Goal: Information Seeking & Learning: Learn about a topic

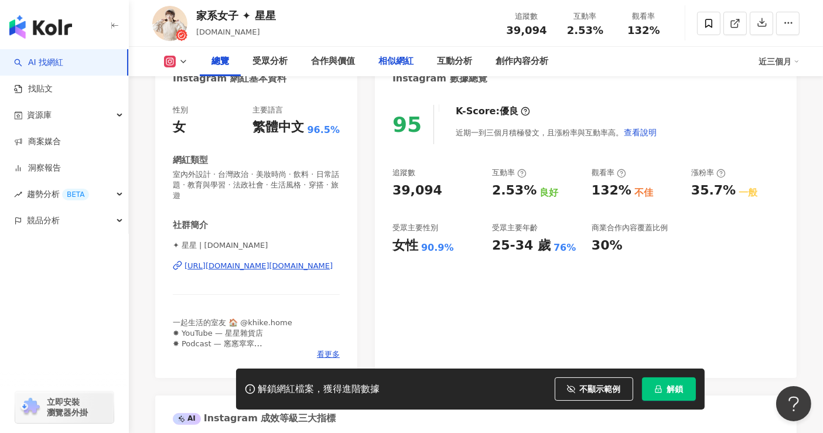
click at [394, 55] on div "相似網紅" at bounding box center [395, 61] width 35 height 14
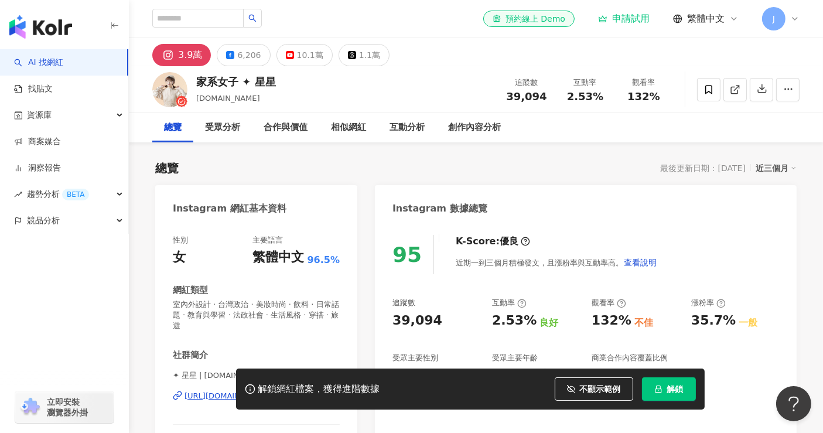
click at [333, 22] on div "el-icon-cs 預約線上 Demo 申請試用 繁體中文 J" at bounding box center [475, 18] width 647 height 37
click at [366, 102] on div "家系女子 ✦ 星星 stars.lifestyle 追蹤數 39,094 互動率 2.53% 觀看率 132%" at bounding box center [476, 89] width 694 height 46
click at [346, 129] on div "相似網紅" at bounding box center [348, 128] width 35 height 14
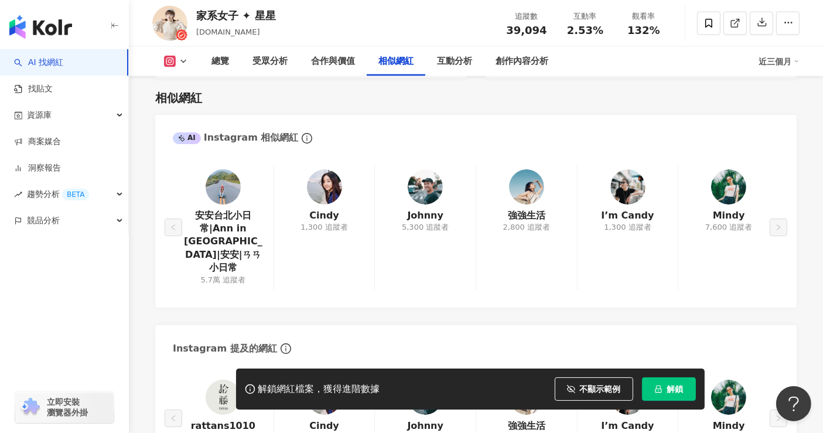
click at [316, 92] on div "相似網紅" at bounding box center [475, 98] width 641 height 16
click at [46, 123] on span "資源庫" at bounding box center [39, 115] width 25 height 26
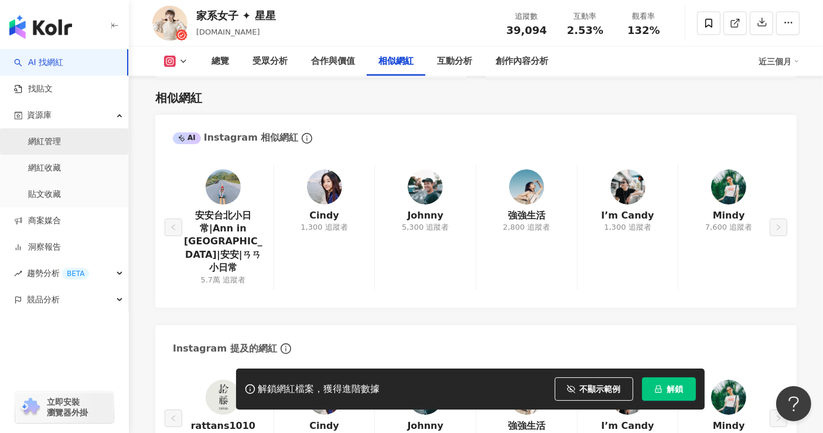
click at [53, 148] on link "網紅管理" at bounding box center [44, 142] width 33 height 12
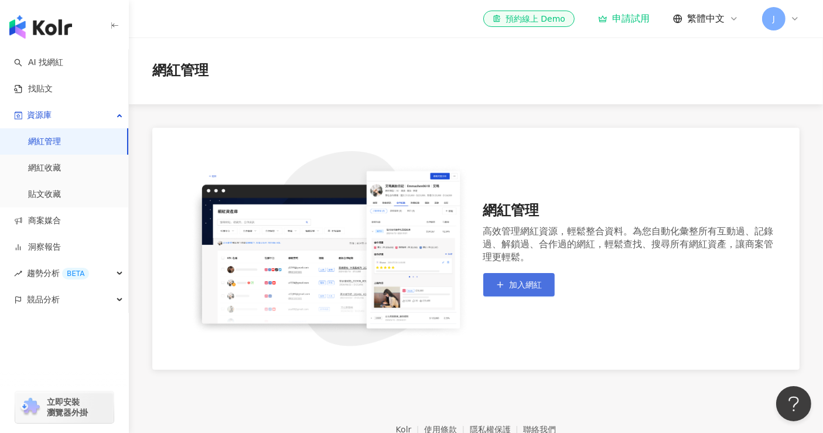
scroll to position [67, 0]
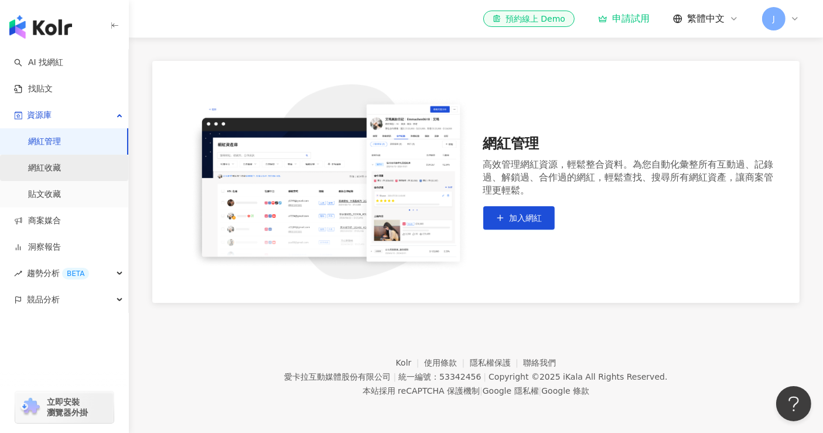
click at [40, 163] on link "網紅收藏" at bounding box center [44, 168] width 33 height 12
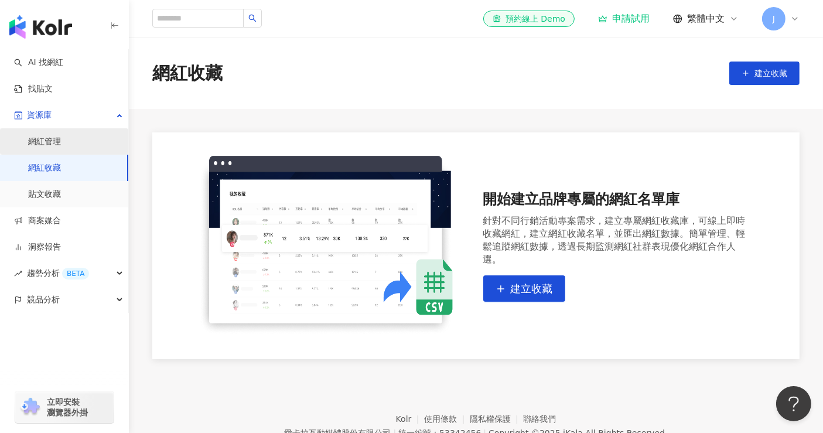
click at [54, 139] on link "網紅管理" at bounding box center [44, 142] width 33 height 12
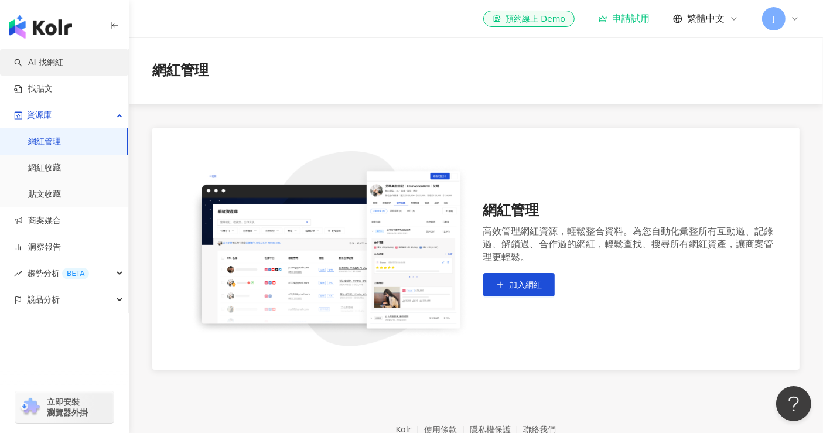
click at [53, 68] on link "AI 找網紅" at bounding box center [38, 63] width 49 height 12
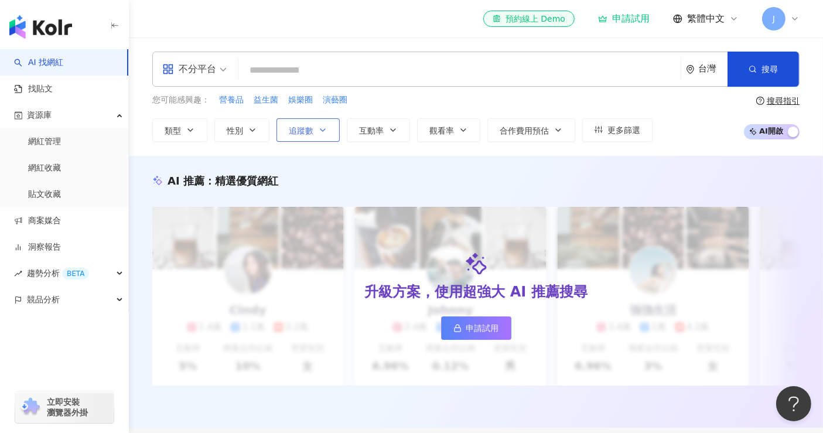
click at [306, 136] on button "追蹤數" at bounding box center [307, 129] width 63 height 23
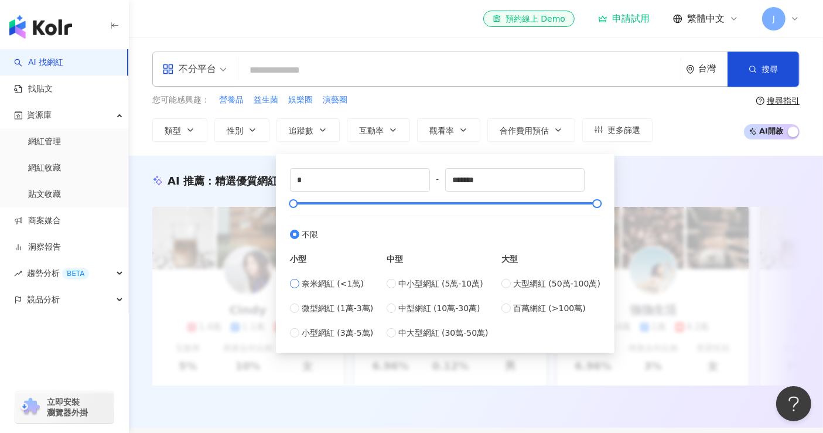
click at [344, 284] on span "奈米網紅 (<1萬)" at bounding box center [333, 283] width 62 height 13
type input "****"
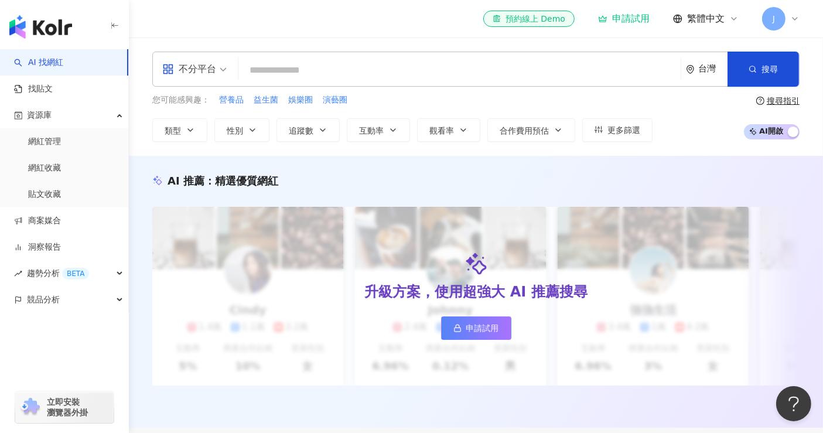
click at [425, 94] on div "您可能感興趣： 營養品 益生菌 娛樂圈 演藝圈" at bounding box center [402, 100] width 500 height 13
click at [331, 132] on button "追蹤數" at bounding box center [307, 129] width 63 height 23
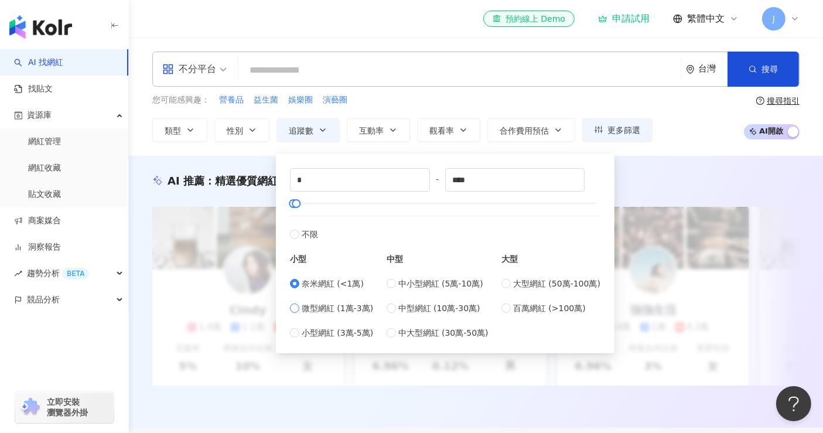
click at [341, 309] on span "微型網紅 (1萬-3萬)" at bounding box center [337, 308] width 71 height 13
type input "*****"
click at [670, 149] on div "不分平台 台灣 搜尋 您可能感興趣： 營養品 益生菌 娛樂圈 演藝圈 類型 性別 追蹤數 互動率 觀看率 合作費用預估 更多篩選 ***** - ***** …" at bounding box center [476, 96] width 694 height 118
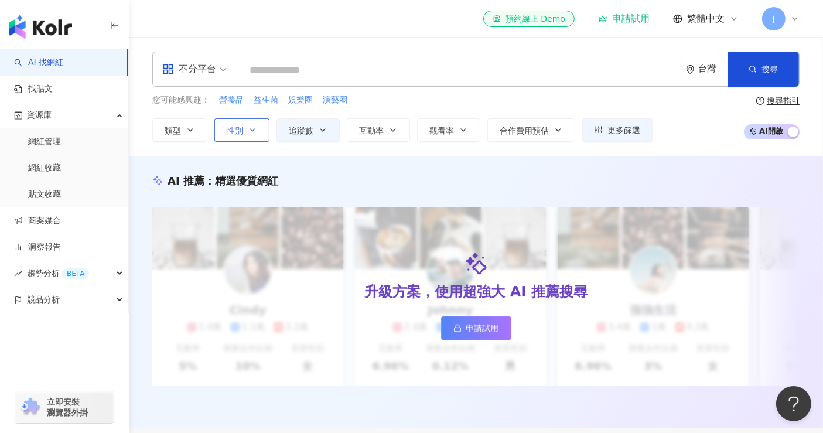
click at [230, 126] on span "性別" at bounding box center [235, 130] width 16 height 9
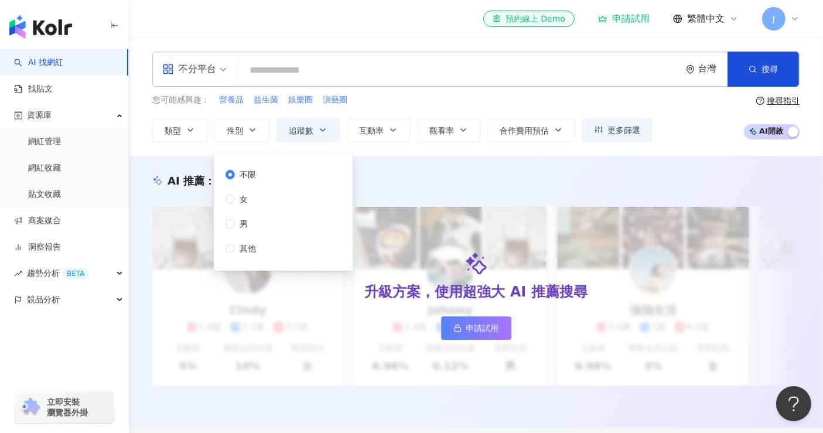
click at [227, 207] on div "不限 女 男 其他" at bounding box center [245, 211] width 40 height 87
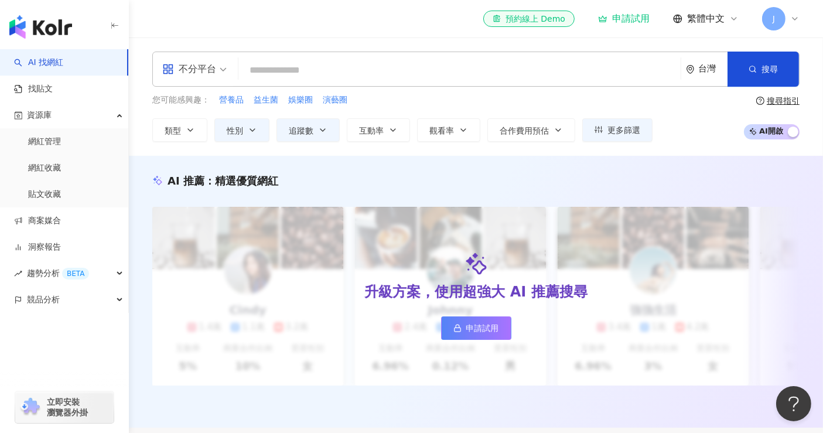
click at [336, 77] on input "search" at bounding box center [459, 70] width 433 height 22
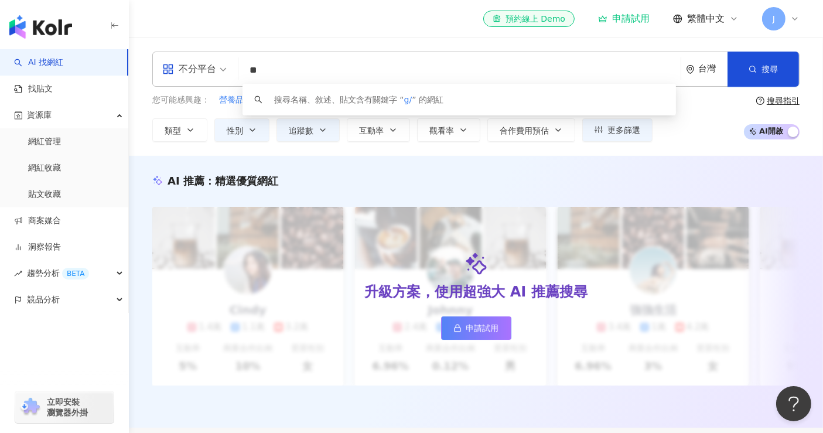
type input "*"
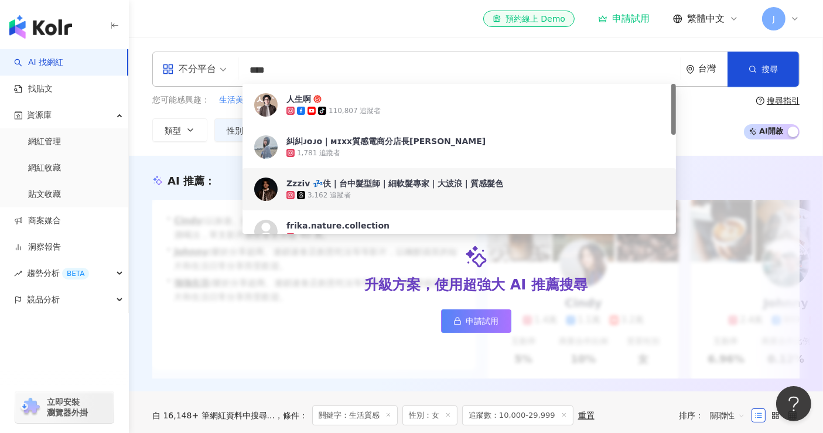
click at [138, 117] on div "不分平台 **** 台灣 搜尋 b6d8d2b1-ac3a-4e47-905d-c18dd1784d75 940f4473-c64d-470c-a5e9-07…" at bounding box center [476, 97] width 694 height 90
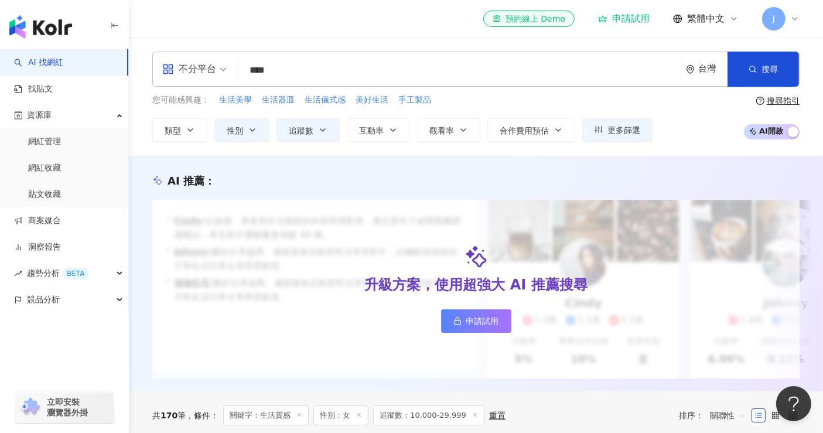
click at [299, 67] on input "****" at bounding box center [459, 70] width 433 height 22
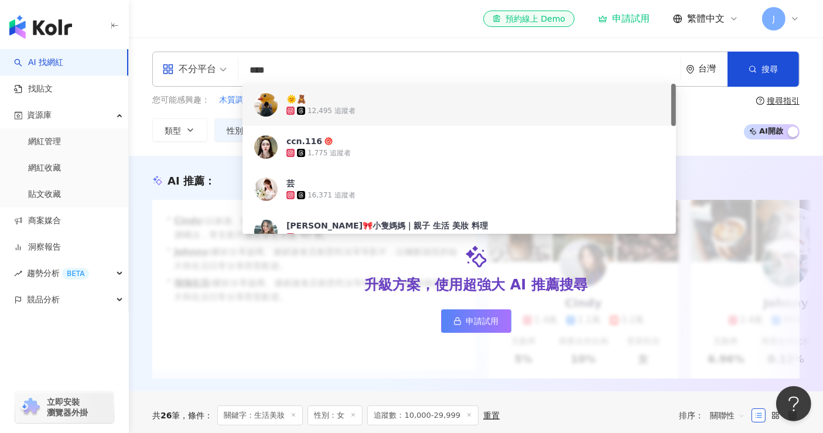
click at [301, 67] on input "****" at bounding box center [459, 70] width 433 height 22
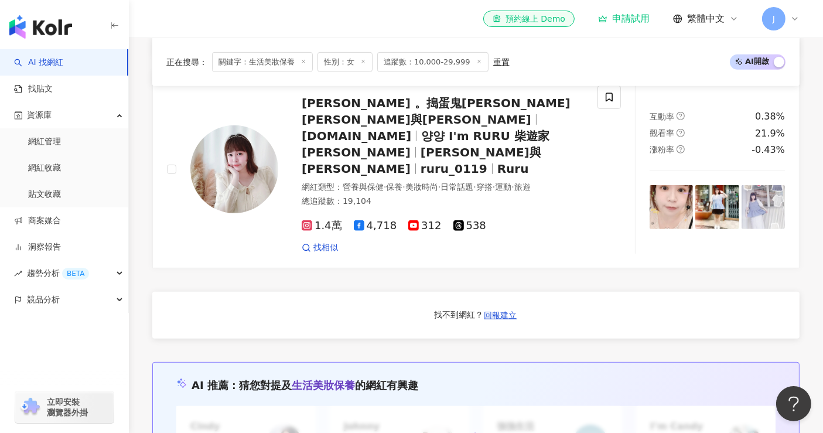
scroll to position [520, 0]
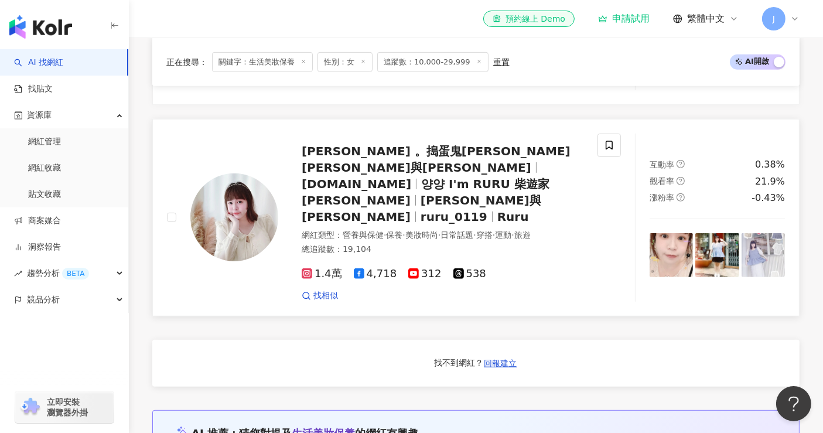
click at [438, 162] on span "柴遊家滿 。搗蛋鬼恩恩與懶柴妮妮" at bounding box center [436, 159] width 269 height 30
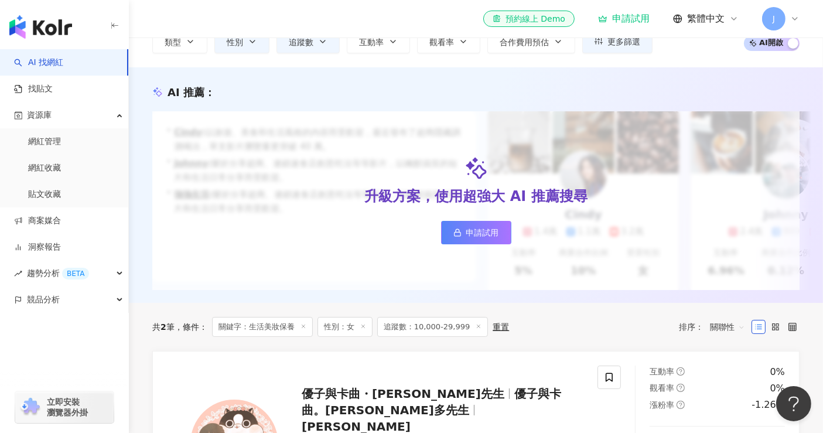
scroll to position [0, 0]
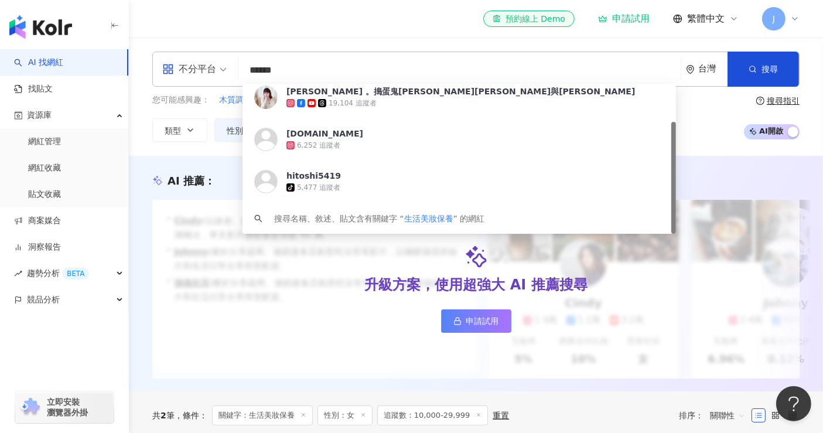
click at [327, 78] on input "******" at bounding box center [459, 70] width 433 height 22
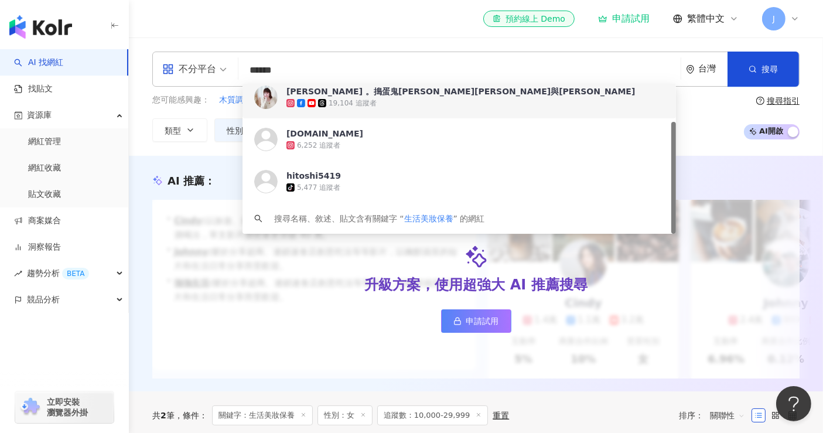
click at [275, 68] on input "******" at bounding box center [459, 70] width 433 height 22
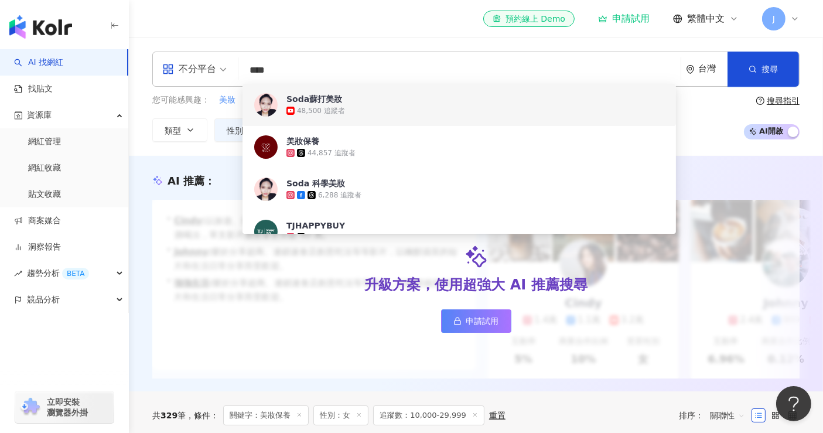
click at [317, 30] on div "el-icon-cs 預約線上 Demo 申請試用 繁體中文 J" at bounding box center [475, 18] width 647 height 37
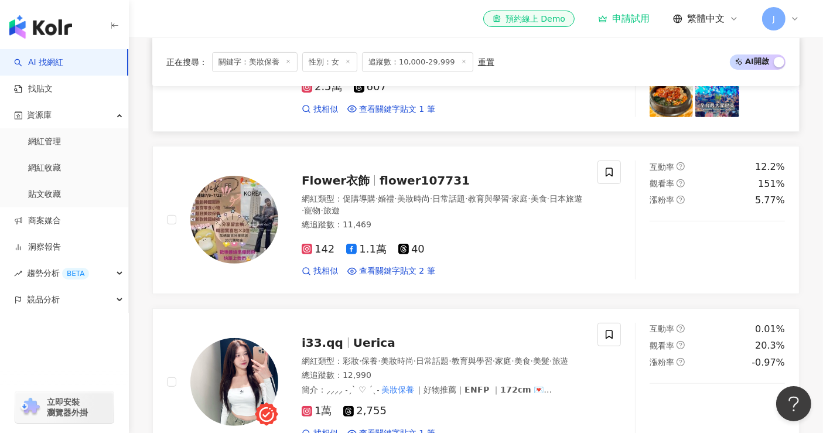
scroll to position [520, 0]
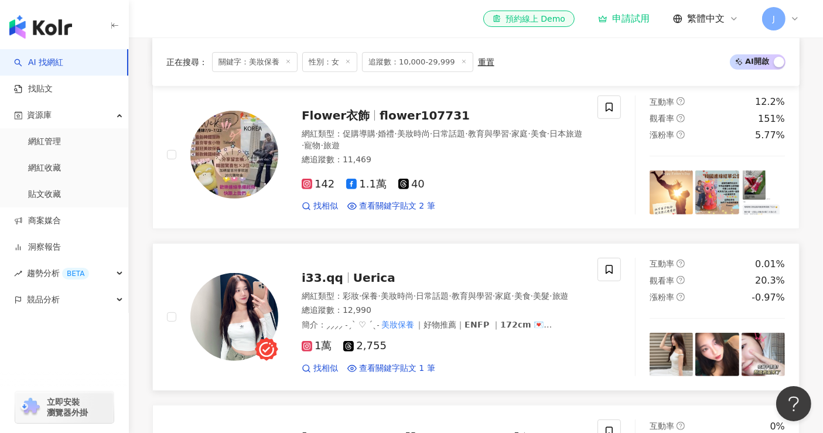
click at [343, 285] on span "i33.qq" at bounding box center [328, 278] width 52 height 14
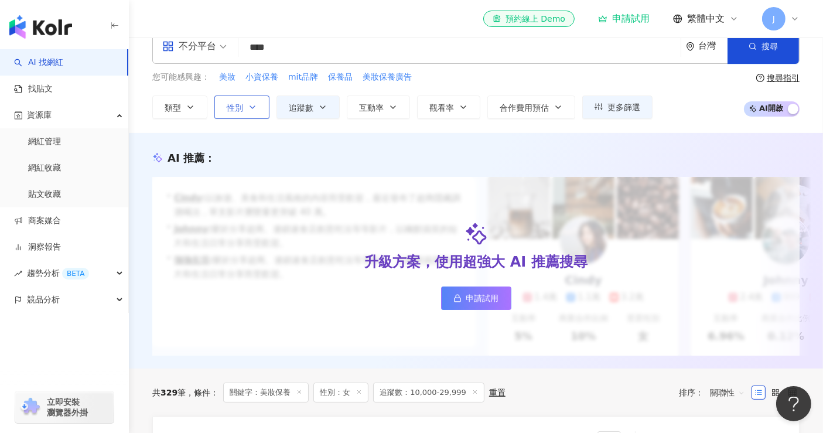
scroll to position [0, 0]
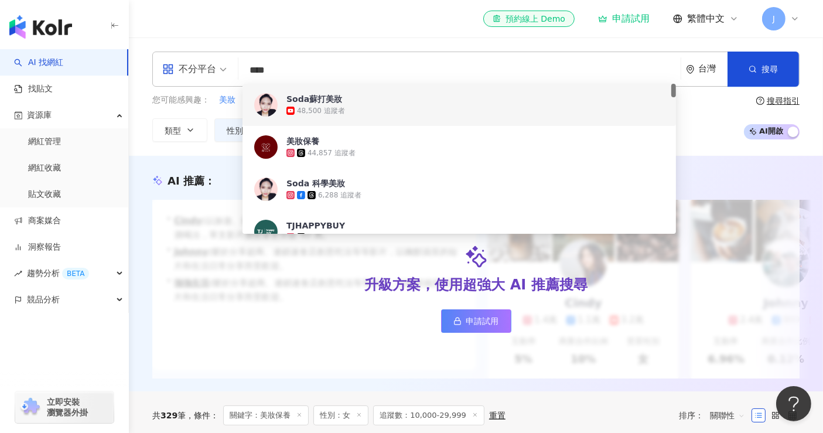
drag, startPoint x: 300, startPoint y: 79, endPoint x: 230, endPoint y: 71, distance: 71.3
click at [230, 71] on div "不分平台 **** 台灣 搜尋 f560b1c7-fbbc-4d19-ba54-7f6f07717864 737781b0-f89c-41dc-a0f6-0c…" at bounding box center [475, 69] width 647 height 35
paste input "*"
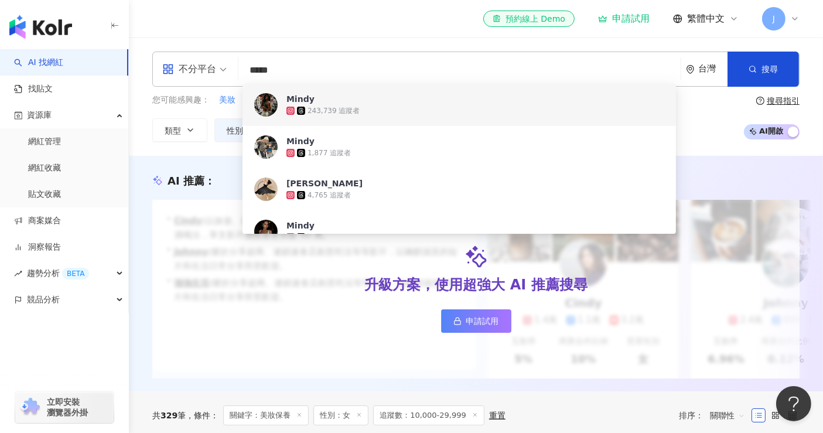
type input "*****"
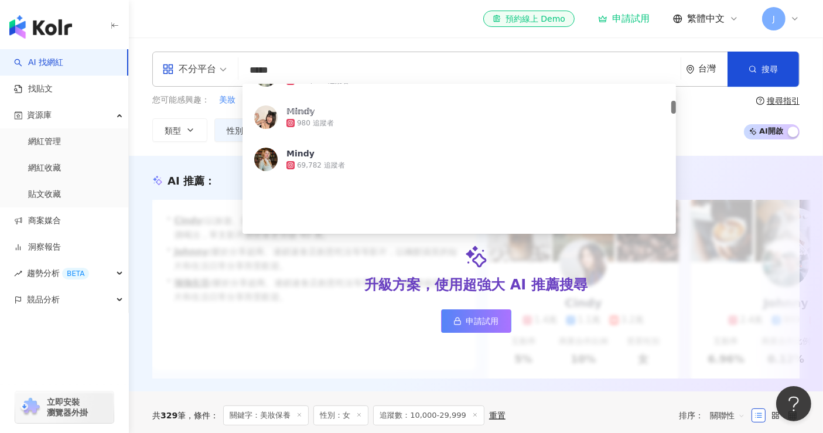
scroll to position [195, 0]
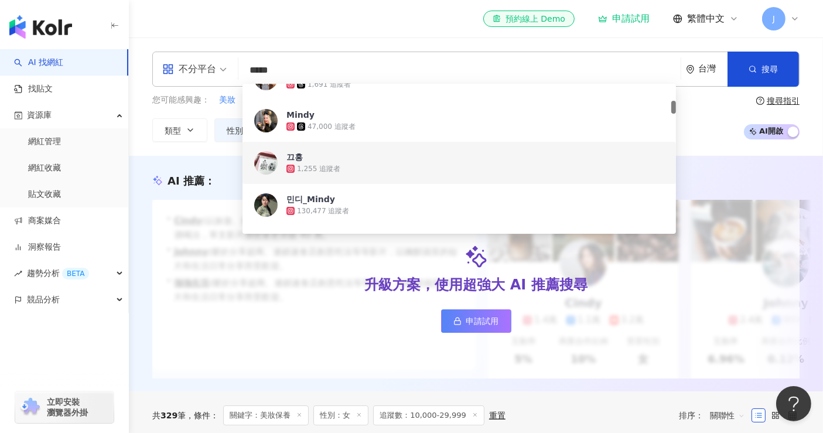
click at [142, 141] on div "不分平台 ***** 台灣 搜尋 d075cb89-93ae-498d-a9d4-02141365491c 5476ceee-db95-4e33-b1ea-8…" at bounding box center [476, 97] width 694 height 90
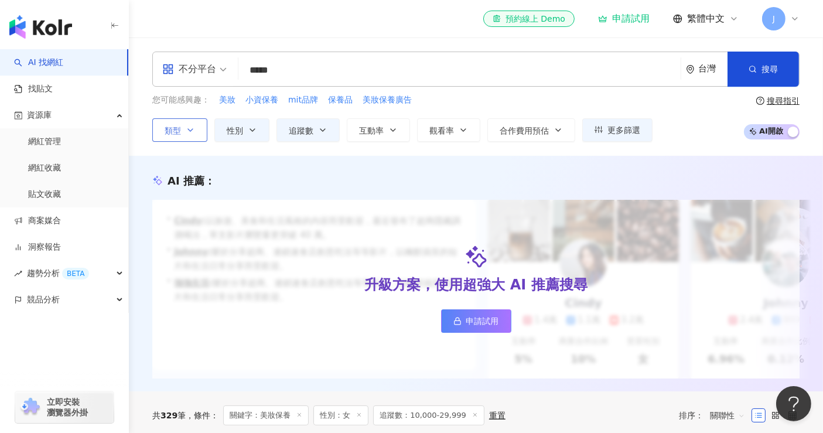
click at [176, 130] on span "類型" at bounding box center [173, 130] width 16 height 9
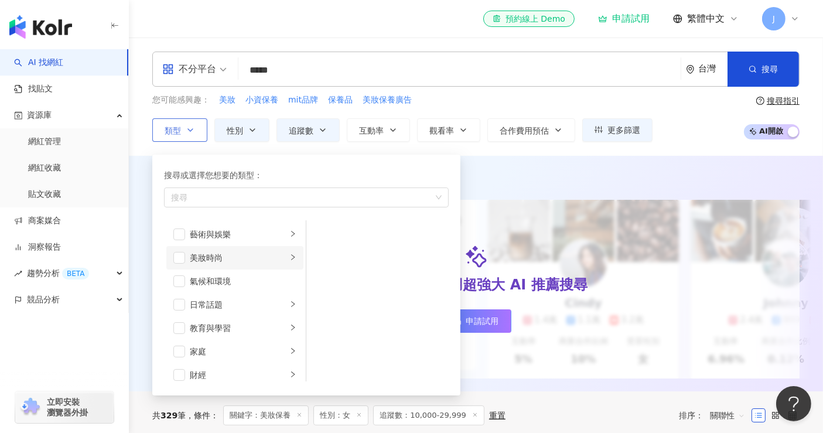
click at [212, 256] on div "美妝時尚" at bounding box center [238, 257] width 97 height 13
click at [328, 233] on li "保養" at bounding box center [378, 234] width 138 height 23
click at [707, 125] on div "您可能感興趣： 美妝 小資保養 mit品牌 保養品 美妝保養廣告 類型 搜尋或選擇您想要的類型： 保養 藝術與娛樂 美妝時尚 氣候和環境 日常話題 教育與學習…" at bounding box center [475, 118] width 647 height 48
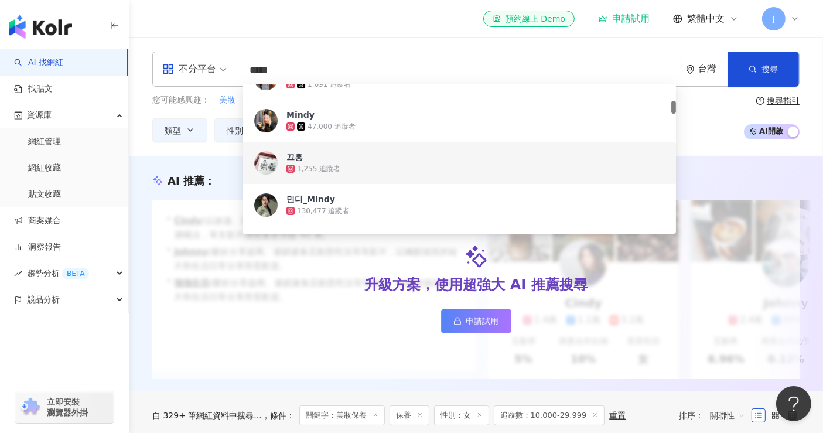
drag, startPoint x: 310, startPoint y: 66, endPoint x: 146, endPoint y: 46, distance: 165.2
click at [159, 49] on div "不分平台 ***** 台灣 搜尋 d075cb89-93ae-498d-a9d4-02141365491c 5476ceee-db95-4e33-b1ea-8…" at bounding box center [476, 96] width 694 height 118
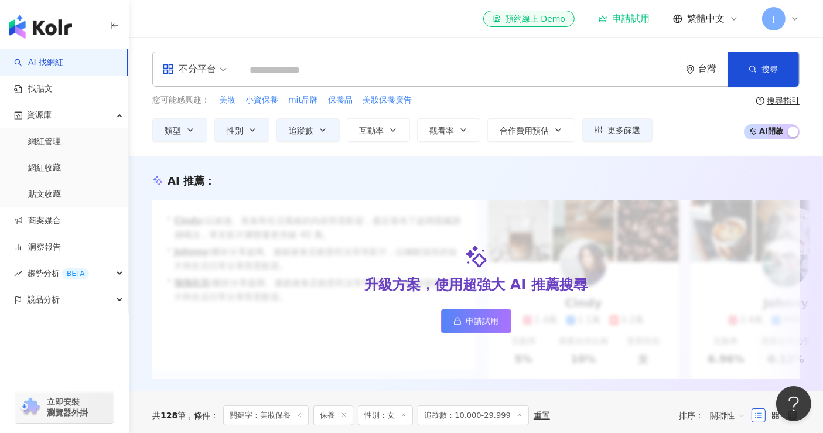
click at [687, 117] on div "您可能感興趣： 美妝 小資保養 mit品牌 保養品 美妝保養廣告 類型 性別 追蹤數 互動率 觀看率 合作費用預估 更多篩選 ***** - ***** 不限…" at bounding box center [475, 118] width 647 height 48
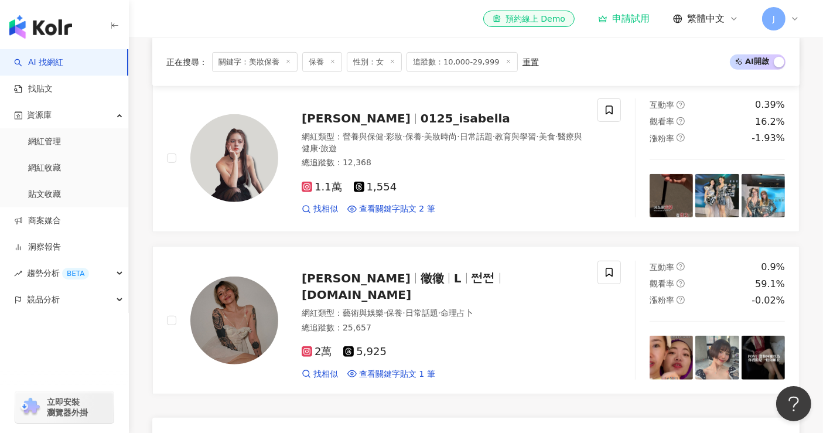
scroll to position [651, 0]
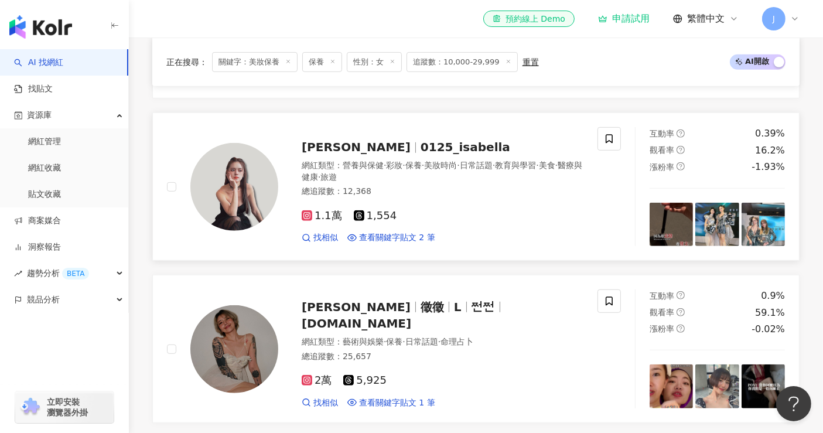
click at [420, 154] on span "0125_isabella" at bounding box center [465, 147] width 90 height 14
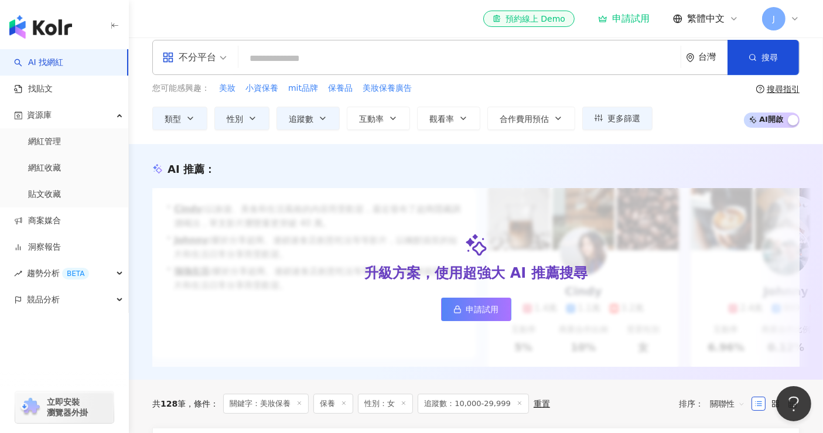
scroll to position [0, 0]
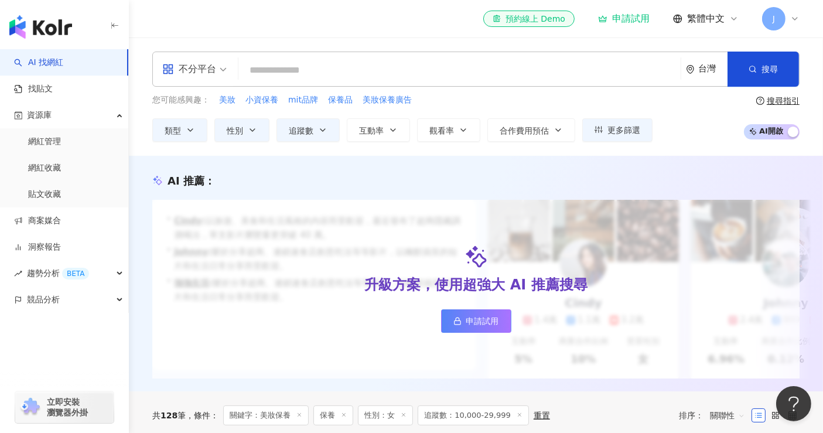
click at [336, 70] on input "search" at bounding box center [459, 70] width 433 height 22
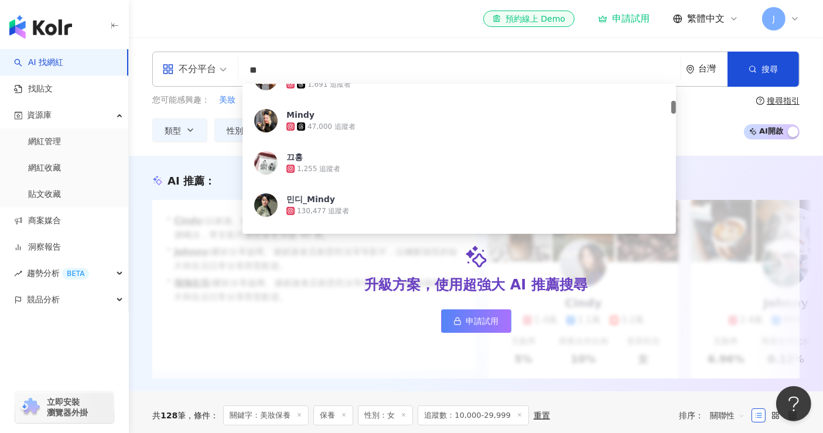
type input "*"
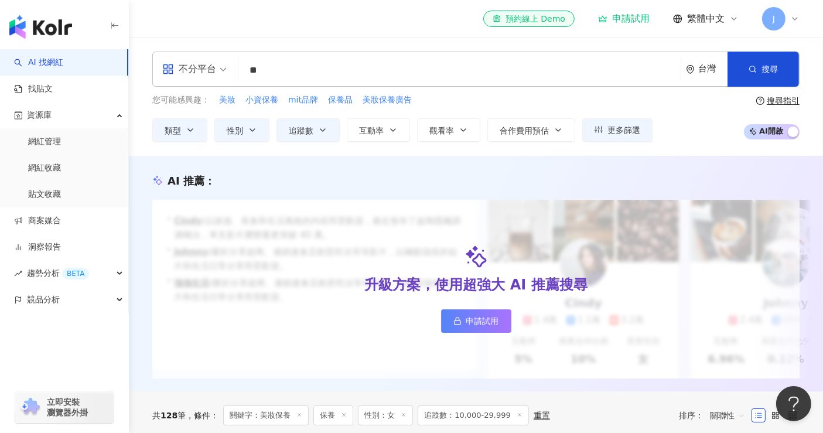
type input "*"
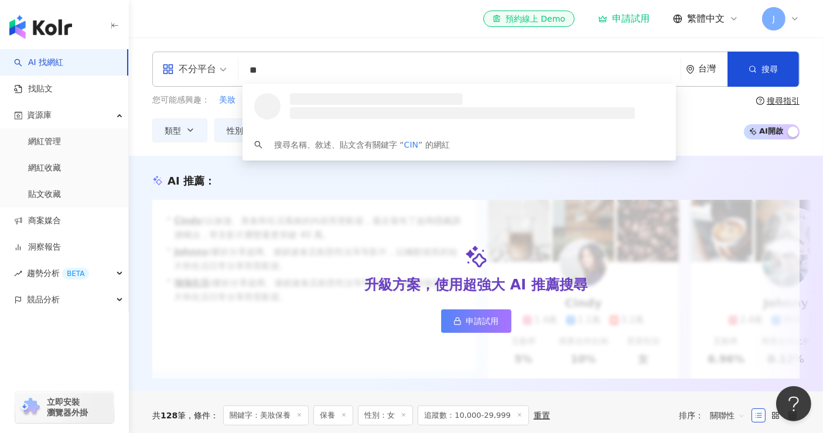
type input "*"
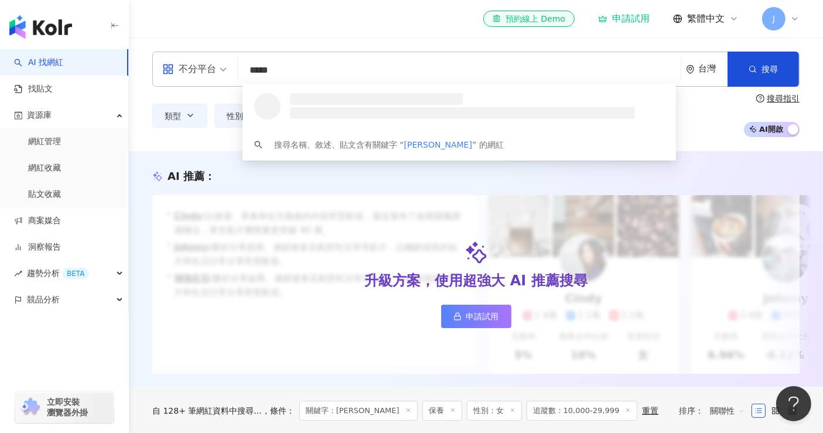
click at [336, 70] on input "*****" at bounding box center [459, 70] width 433 height 22
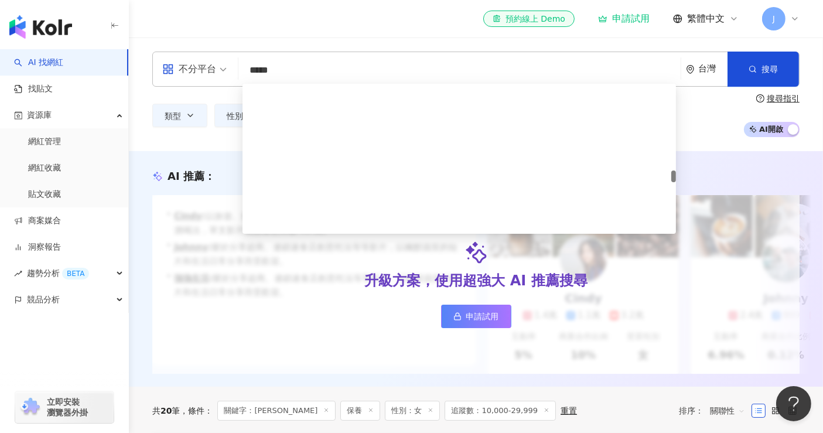
scroll to position [1171, 0]
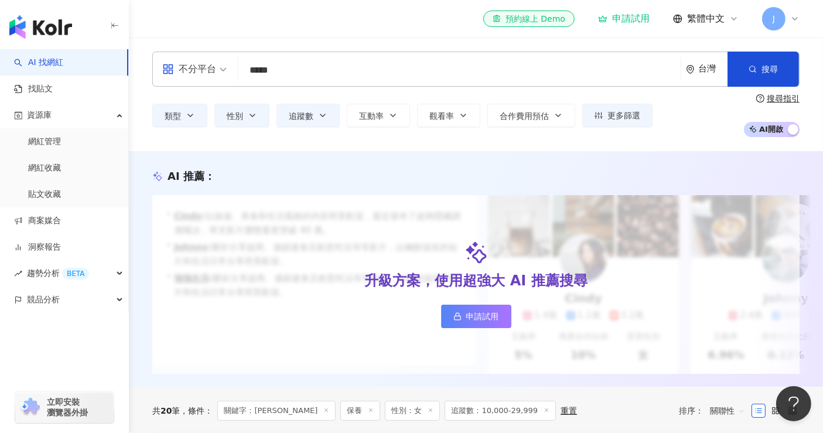
click at [142, 146] on div "不分平台 ***** 台灣 搜尋 c739afe2-2a18-48a7-a934-e69f0274d59b 3785ef00-ccb0-4f65-967c-d…" at bounding box center [476, 94] width 694 height 114
click at [743, 69] on button "搜尋" at bounding box center [762, 69] width 71 height 35
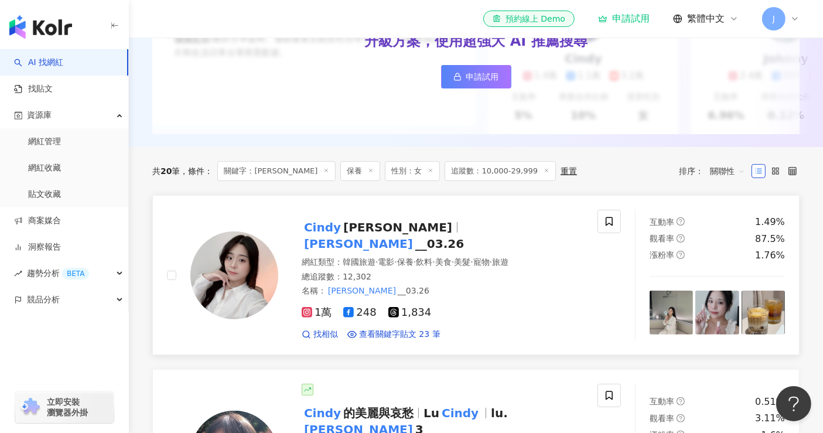
scroll to position [260, 0]
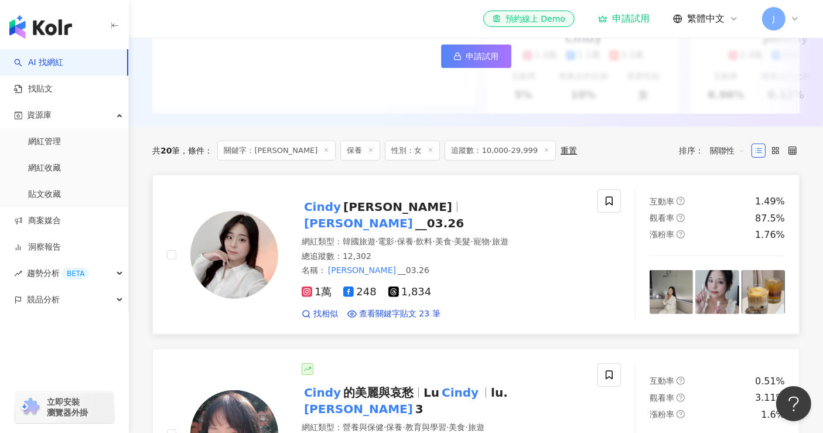
click at [378, 218] on mark "cindy" at bounding box center [359, 223] width 114 height 19
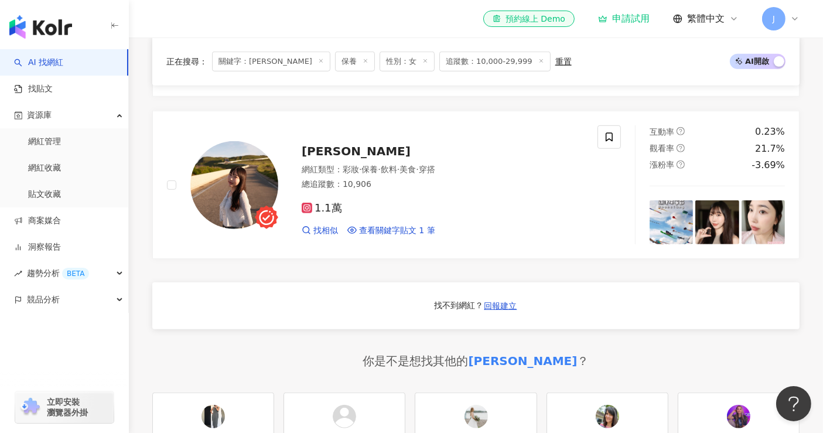
scroll to position [846, 0]
click at [312, 143] on span "蔡蔡" at bounding box center [356, 150] width 109 height 14
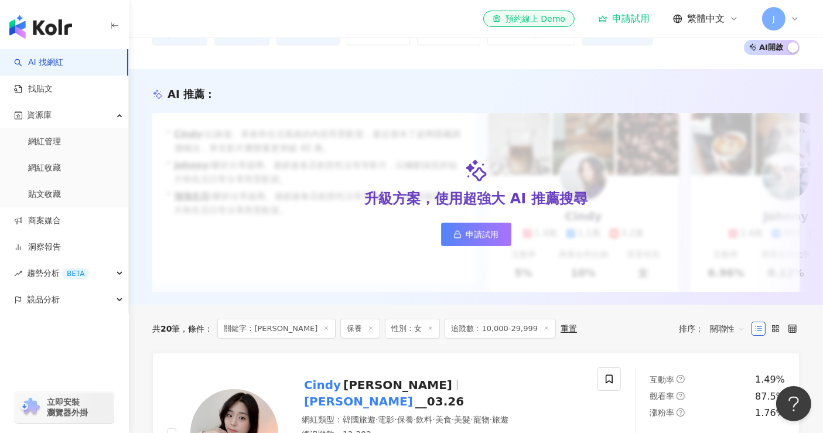
scroll to position [0, 0]
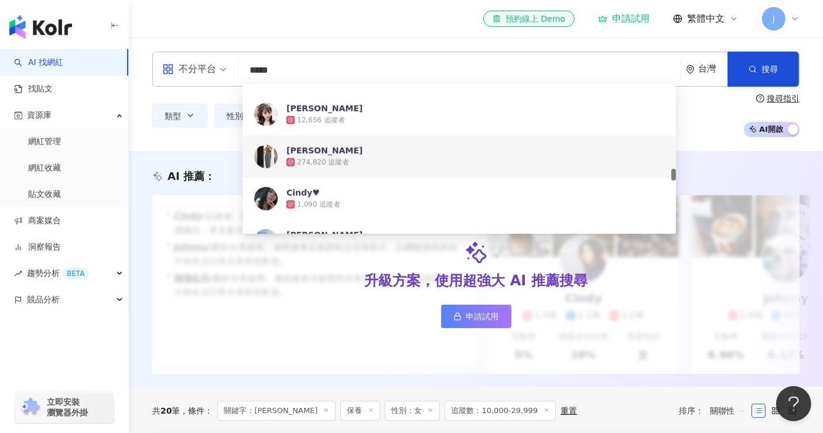
drag, startPoint x: 303, startPoint y: 67, endPoint x: 186, endPoint y: 52, distance: 117.5
click at [186, 52] on div "不分平台 ***** 台灣 搜尋 c739afe2-2a18-48a7-a934-e69f0274d59b 3785ef00-ccb0-4f65-967c-d…" at bounding box center [475, 69] width 647 height 35
type input "*"
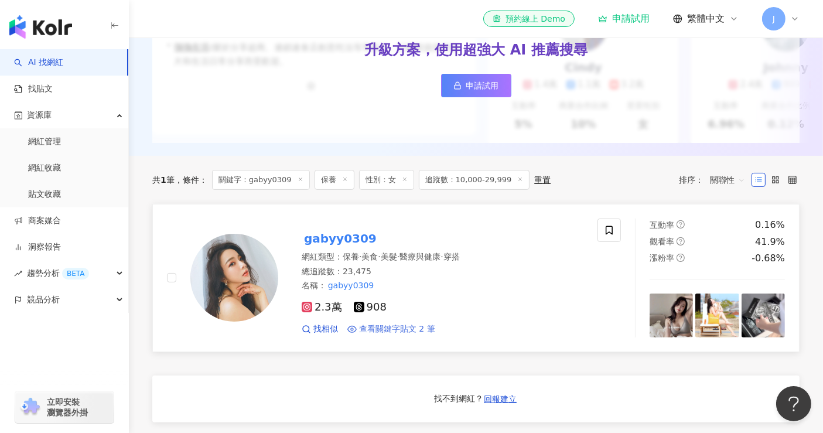
scroll to position [313, 0]
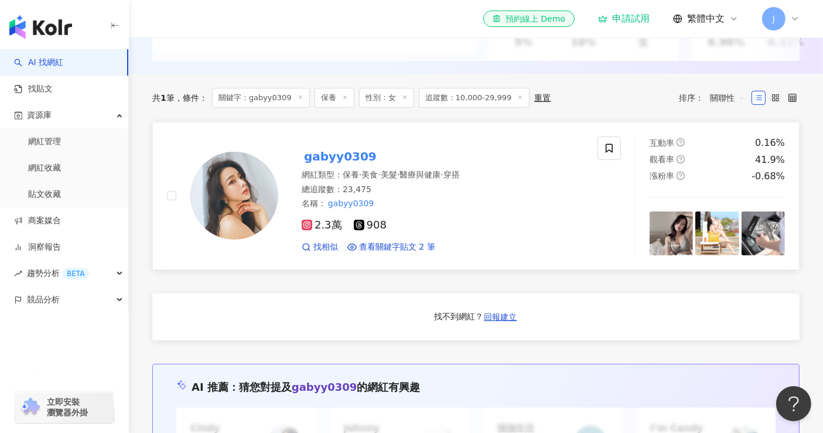
type input "*********"
click at [346, 166] on mark "gabyy0309" at bounding box center [340, 156] width 77 height 19
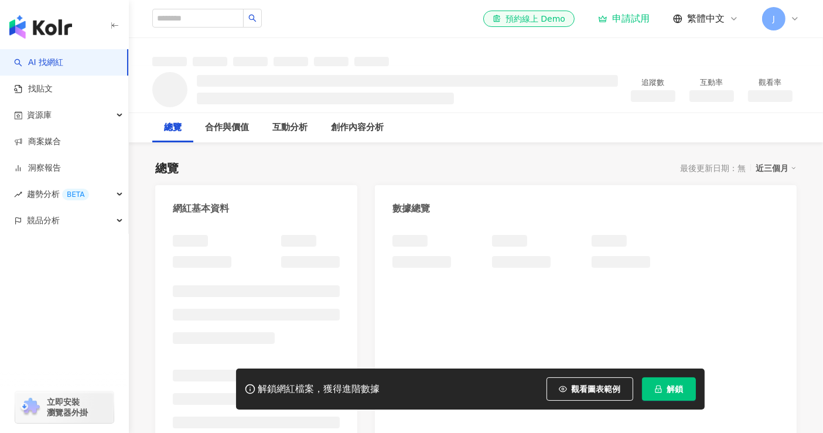
click at [574, 391] on span "觀看圖表範例" at bounding box center [596, 388] width 49 height 9
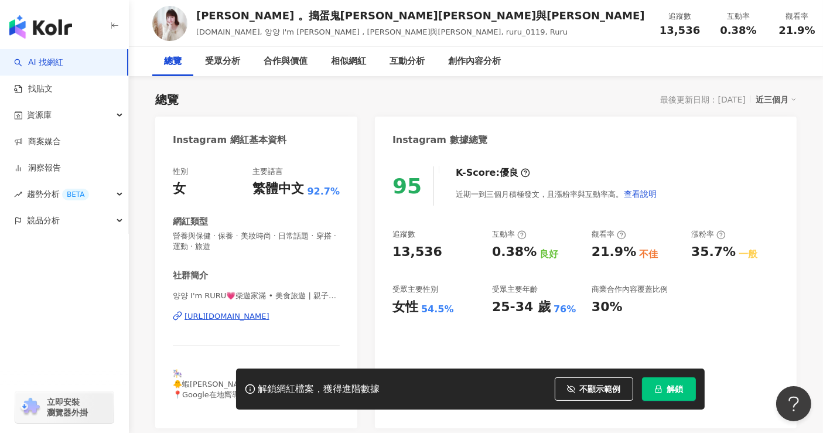
scroll to position [130, 0]
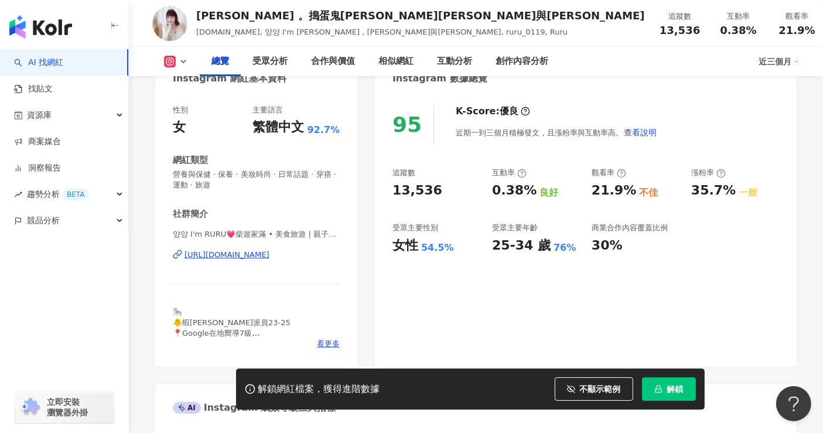
click at [252, 256] on div "https://www.instagram.com/ruru_0119/" at bounding box center [226, 254] width 85 height 11
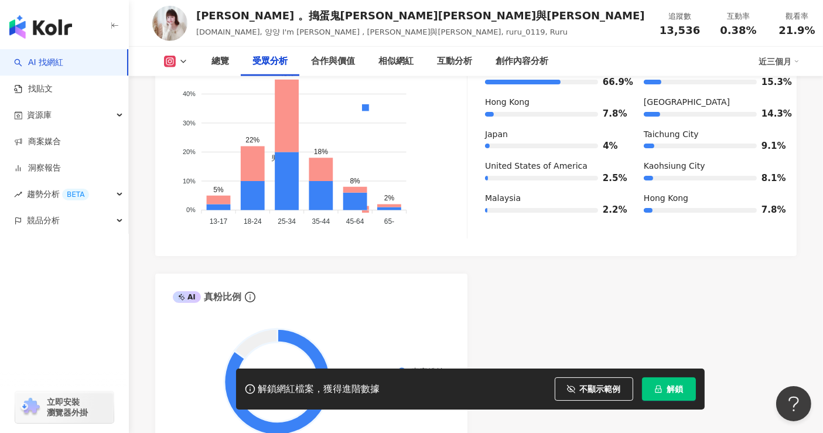
scroll to position [1041, 0]
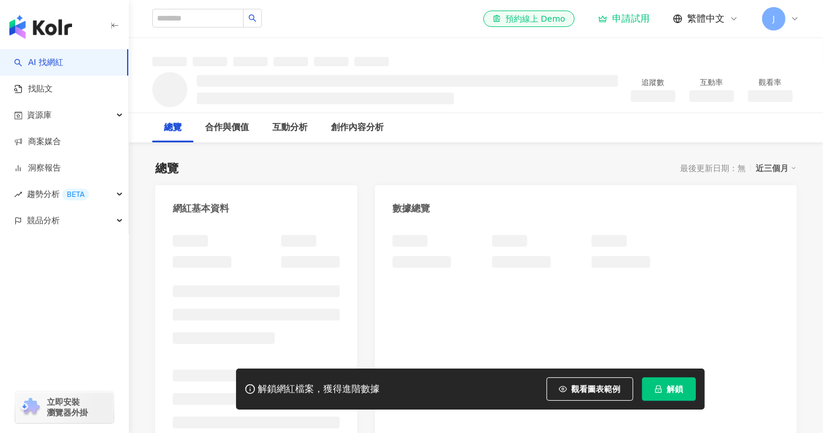
click at [600, 392] on span "觀看圖表範例" at bounding box center [596, 388] width 49 height 9
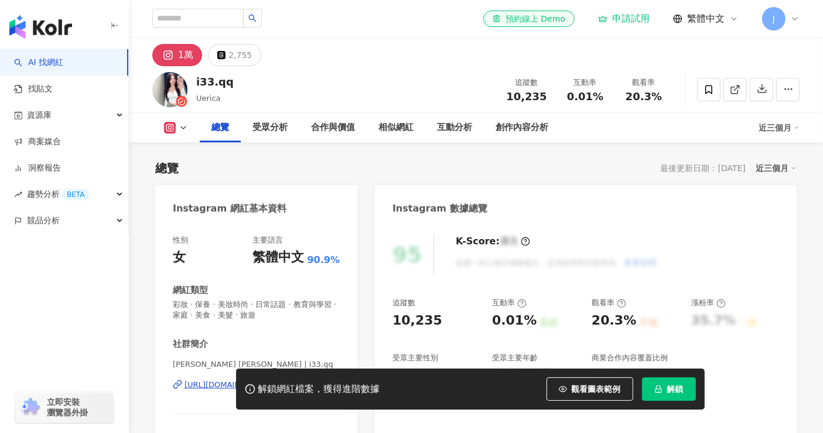
scroll to position [195, 0]
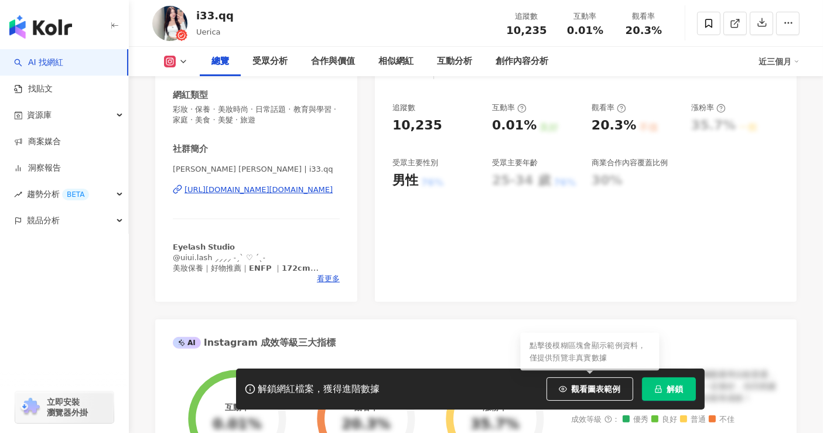
click at [264, 186] on div "https://www.instagram.com/i33.qq/" at bounding box center [258, 189] width 148 height 11
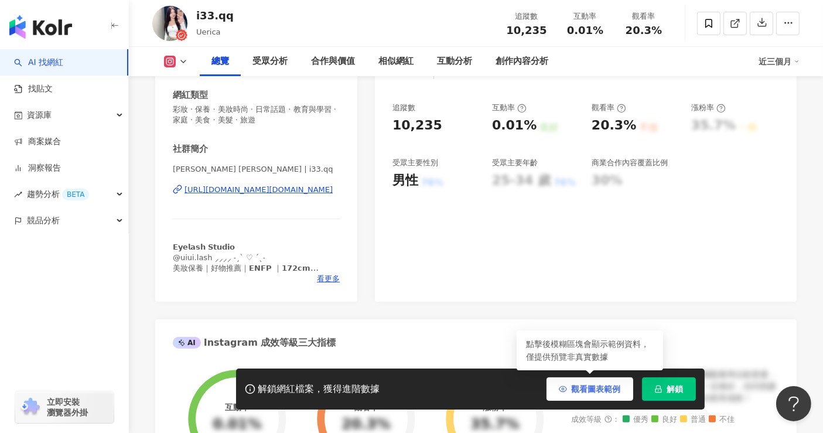
click at [605, 388] on span "觀看圖表範例" at bounding box center [596, 388] width 49 height 9
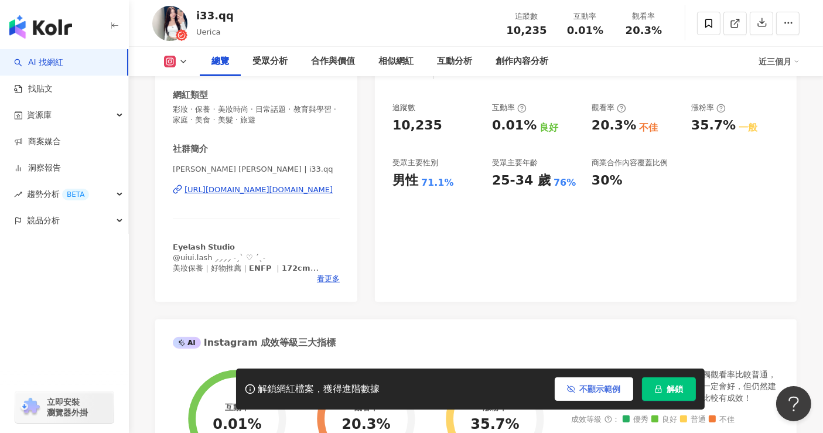
click at [605, 388] on span "不顯示範例" at bounding box center [600, 388] width 41 height 9
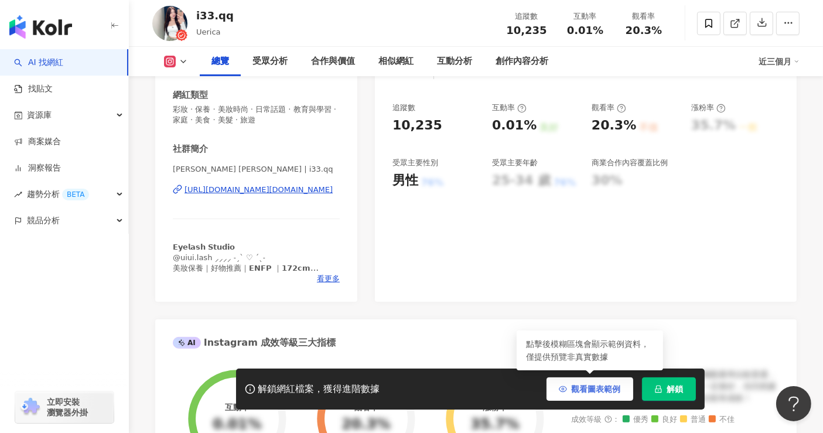
click at [575, 396] on button "觀看圖表範例" at bounding box center [589, 388] width 87 height 23
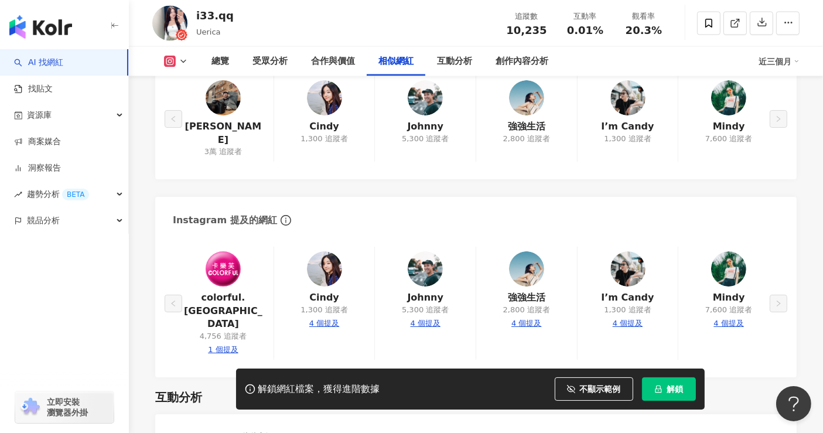
scroll to position [1952, 0]
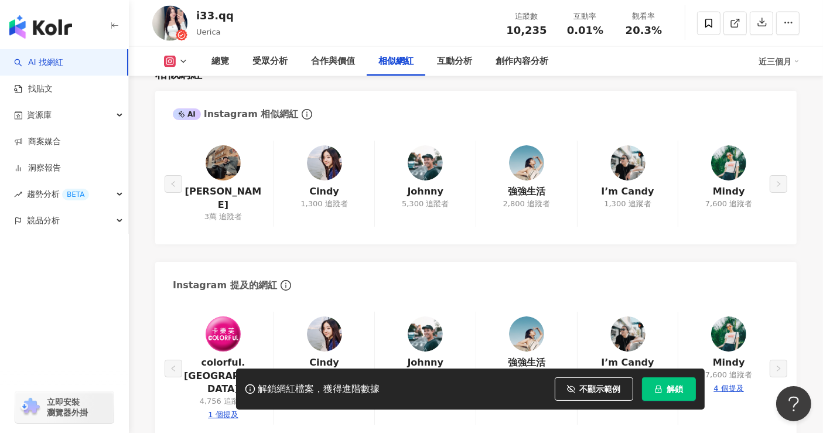
click at [327, 189] on div "葉佐軒 3萬 追蹤者 Cindy 1,300 追蹤者 Johnny 5,300 追蹤者 強強生活 2,800 追蹤者 I’m Candy 1,300 追蹤者 …" at bounding box center [476, 184] width 606 height 86
click at [334, 163] on div "葉佐軒 3萬 追蹤者 Cindy 1,300 追蹤者 Johnny 5,300 追蹤者 強強生活 2,800 追蹤者 I’m Candy 1,300 追蹤者 …" at bounding box center [476, 184] width 606 height 86
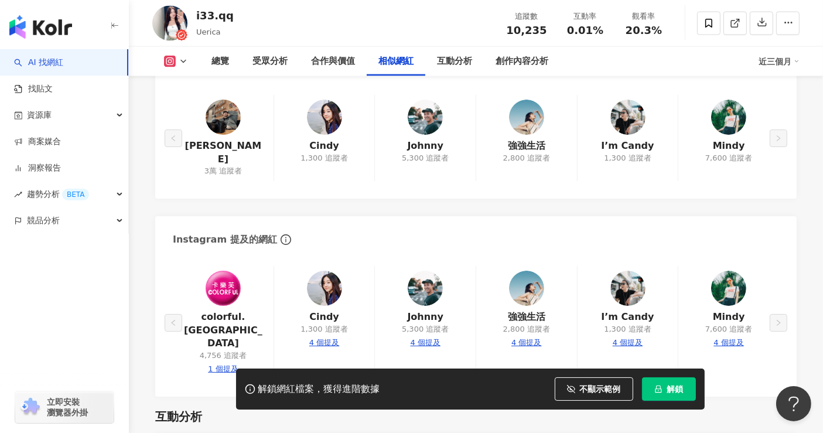
scroll to position [2017, 0]
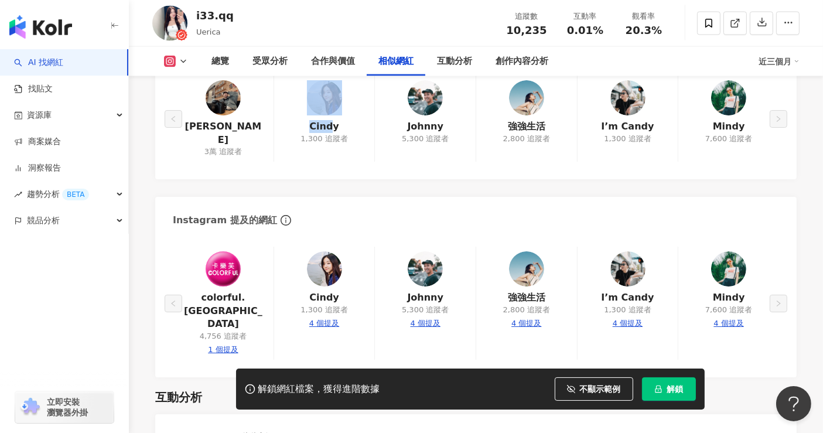
drag, startPoint x: 303, startPoint y: 122, endPoint x: 331, endPoint y: 123, distance: 28.7
click at [331, 123] on div "葉佐軒 3萬 追蹤者 Cindy 1,300 追蹤者 Johnny 5,300 追蹤者 強強生活 2,800 追蹤者 I’m Candy 1,300 追蹤者 …" at bounding box center [476, 119] width 606 height 86
click at [343, 126] on div "葉佐軒 3萬 追蹤者 Cindy 1,300 追蹤者 Johnny 5,300 追蹤者 強強生活 2,800 追蹤者 I’m Candy 1,300 追蹤者 …" at bounding box center [476, 119] width 606 height 86
click at [746, 283] on div "colorful.taiwan 4,756 追蹤者 1 個提及 Cindy 1,300 追蹤者 4 個提及 Johnny 5,300 追蹤者 4 個提及 強強…" at bounding box center [476, 303] width 606 height 113
click at [741, 283] on div "colorful.taiwan 4,756 追蹤者 1 個提及 Cindy 1,300 追蹤者 4 個提及 Johnny 5,300 追蹤者 4 個提及 強強…" at bounding box center [476, 303] width 606 height 113
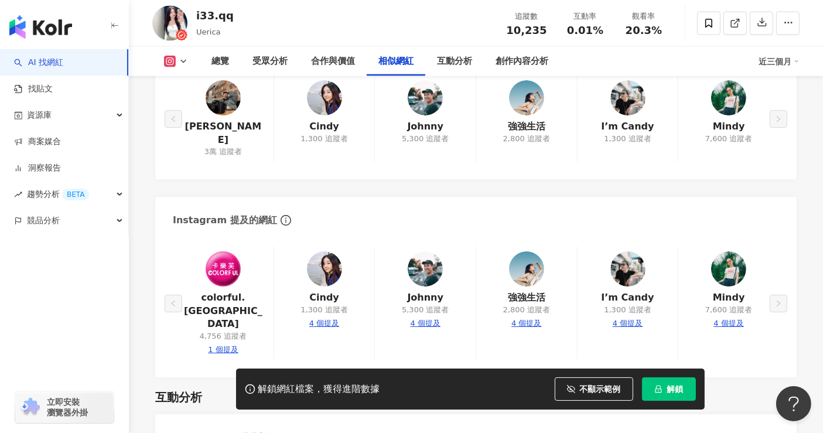
click at [738, 262] on div "colorful.taiwan 4,756 追蹤者 1 個提及 Cindy 1,300 追蹤者 4 個提及 Johnny 5,300 追蹤者 4 個提及 強強…" at bounding box center [476, 303] width 606 height 113
drag, startPoint x: 711, startPoint y: 280, endPoint x: 742, endPoint y: 284, distance: 31.3
click at [742, 284] on div "colorful.taiwan 4,756 追蹤者 1 個提及 Cindy 1,300 追蹤者 4 個提及 Johnny 5,300 追蹤者 4 個提及 強強…" at bounding box center [476, 303] width 606 height 113
copy link "Mindy"
click at [322, 108] on div "葉佐軒 3萬 追蹤者 Cindy 1,300 追蹤者 Johnny 5,300 追蹤者 強強生活 2,800 追蹤者 I’m Candy 1,300 追蹤者 …" at bounding box center [476, 119] width 606 height 86
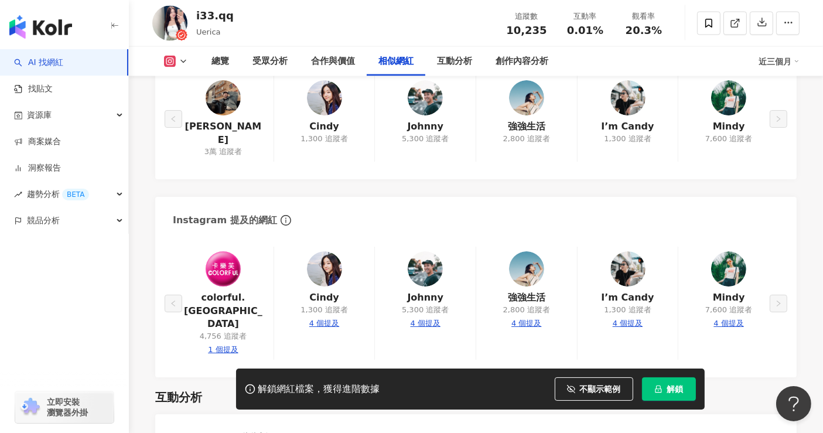
click at [331, 312] on div "colorful.taiwan 4,756 追蹤者 1 個提及 Cindy 1,300 追蹤者 4 個提及 Johnny 5,300 追蹤者 4 個提及 強強…" at bounding box center [476, 303] width 606 height 113
click at [331, 303] on div "colorful.taiwan 4,756 追蹤者 1 個提及 Cindy 1,300 追蹤者 4 個提及 Johnny 5,300 追蹤者 4 個提及 強強…" at bounding box center [476, 303] width 606 height 113
click at [323, 309] on div "colorful.taiwan 4,756 追蹤者 1 個提及 Cindy 1,300 追蹤者 4 個提及 Johnny 5,300 追蹤者 4 個提及 強強…" at bounding box center [476, 303] width 606 height 113
click at [337, 258] on div "colorful.taiwan 4,756 追蹤者 1 個提及 Cindy 1,300 追蹤者 4 個提及 Johnny 5,300 追蹤者 4 個提及 強強…" at bounding box center [476, 303] width 606 height 113
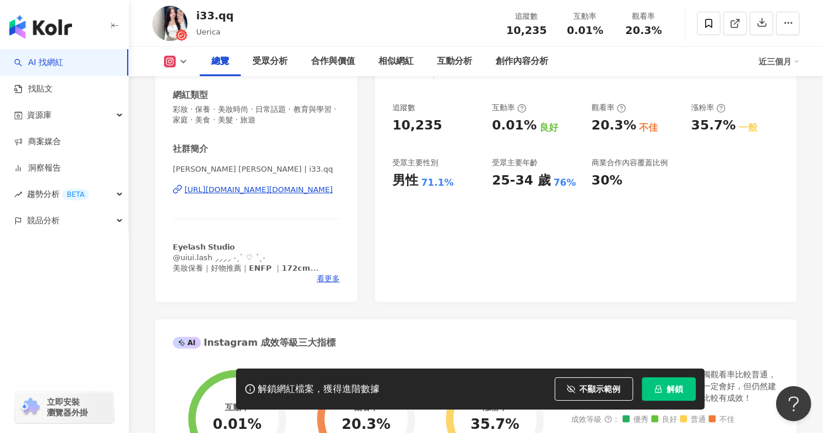
scroll to position [0, 0]
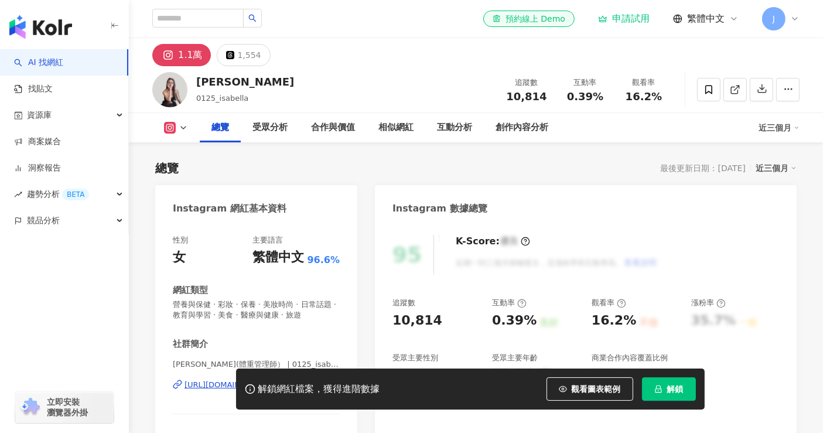
scroll to position [260, 0]
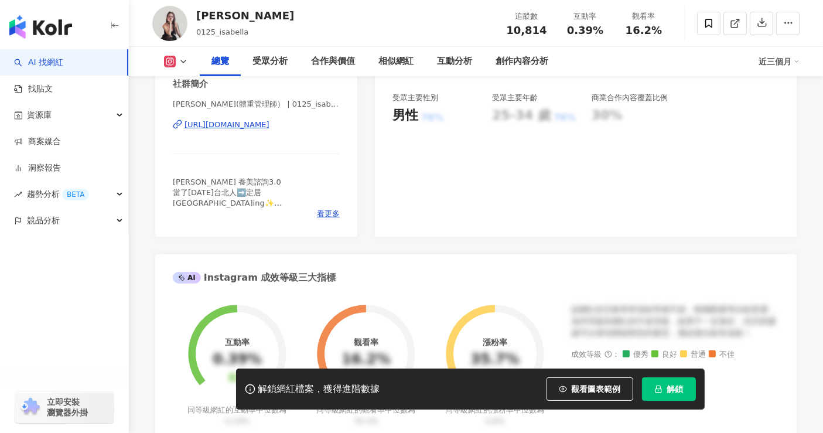
click at [238, 127] on div "[URL][DOMAIN_NAME]" at bounding box center [226, 124] width 85 height 11
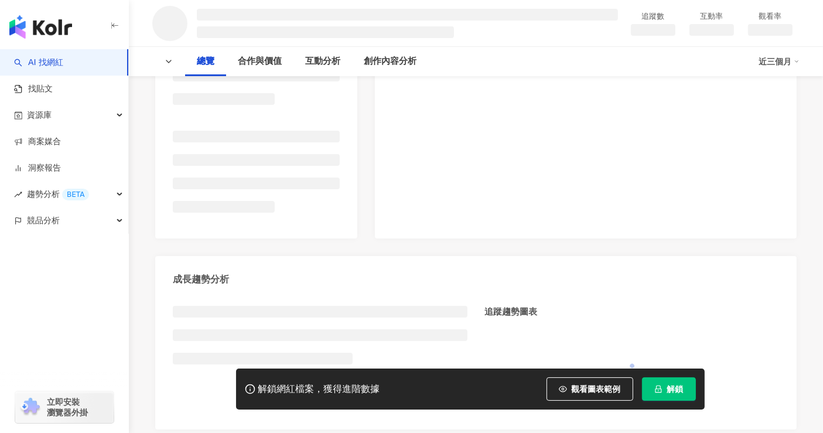
scroll to position [325, 0]
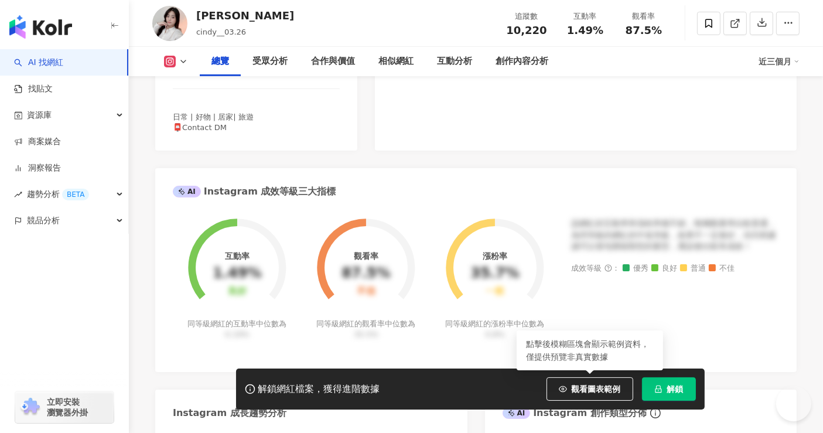
click at [269, 65] on div "[URL][DOMAIN_NAME]" at bounding box center [226, 59] width 85 height 11
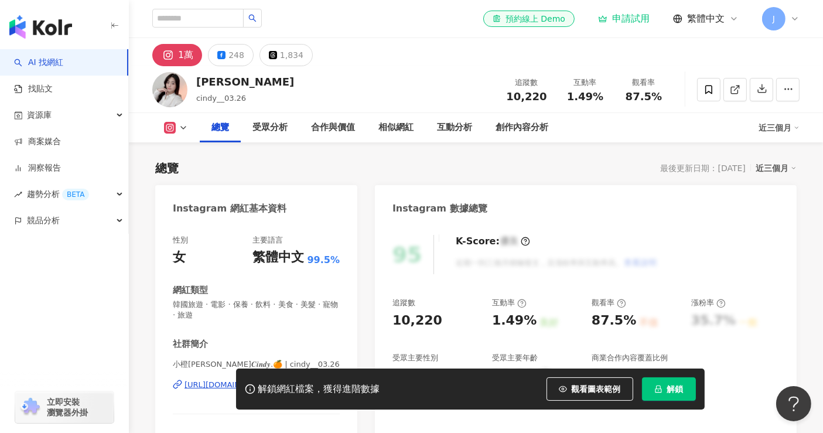
scroll to position [324, 0]
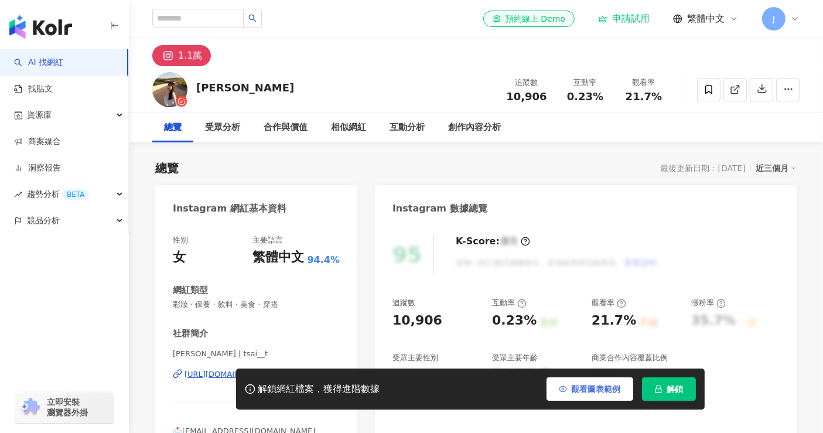
click at [601, 391] on span "觀看圖表範例" at bounding box center [596, 388] width 49 height 9
click at [278, 348] on div "[PERSON_NAME] | tsai__t [URL][DOMAIN_NAME]" at bounding box center [256, 382] width 167 height 69
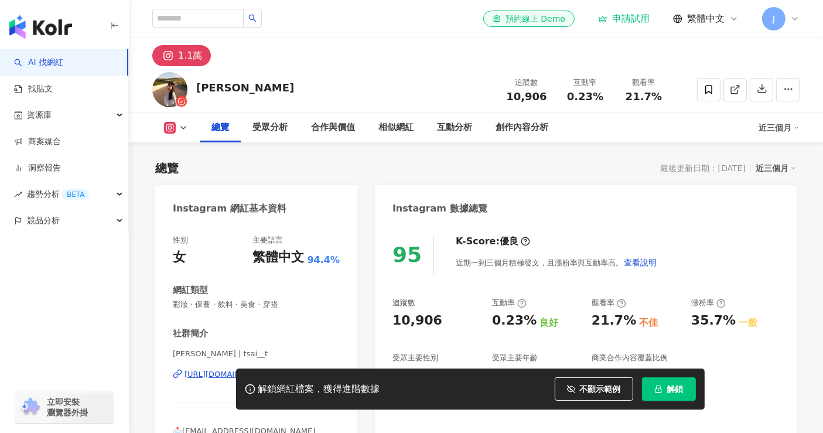
scroll to position [65, 0]
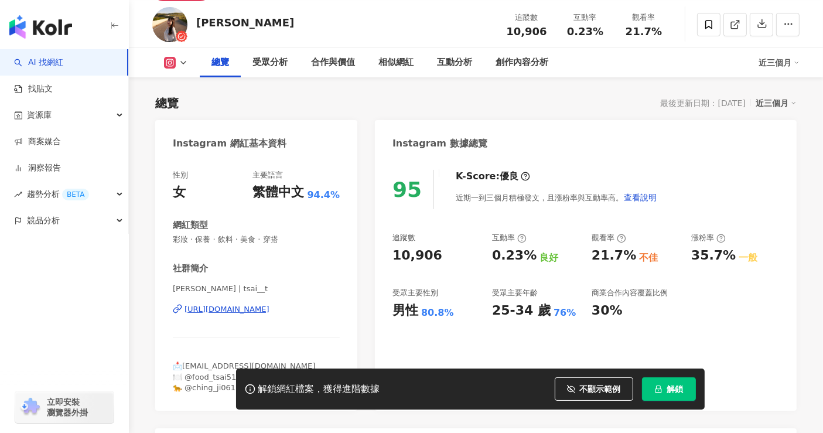
click at [269, 307] on div "[URL][DOMAIN_NAME]" at bounding box center [226, 309] width 85 height 11
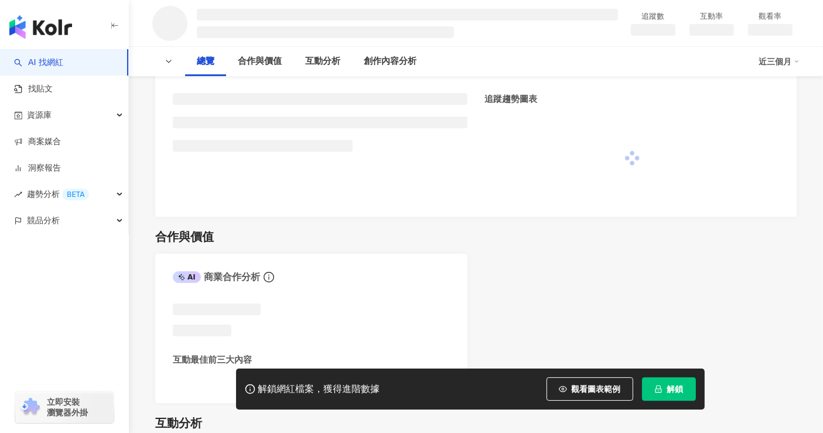
scroll to position [455, 0]
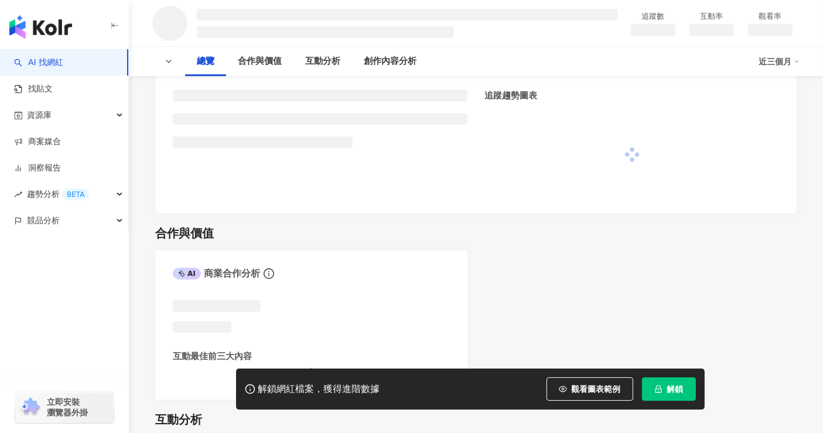
click at [596, 393] on span "觀看圖表範例" at bounding box center [596, 388] width 49 height 9
click at [581, 389] on span "觀看圖表範例" at bounding box center [596, 388] width 49 height 9
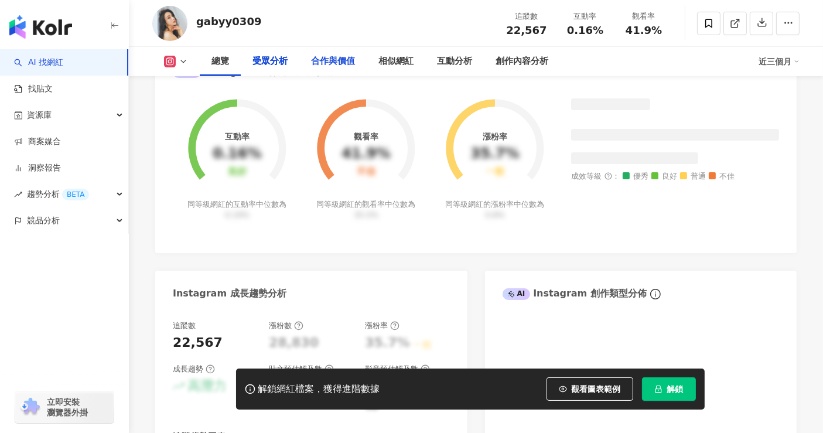
scroll to position [1129, 0]
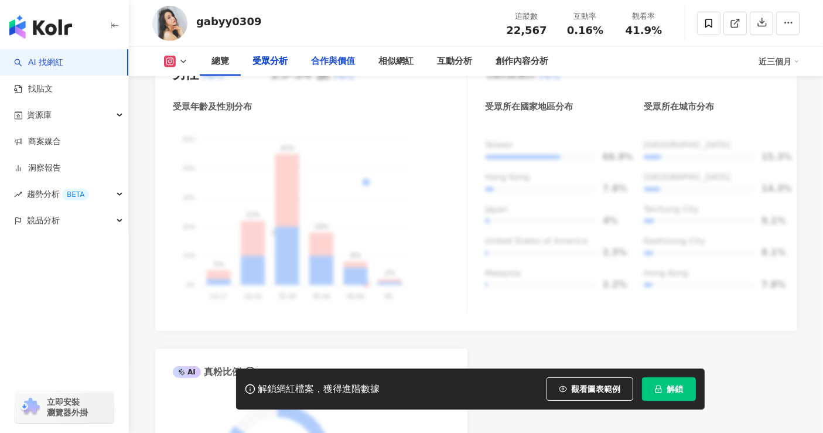
click at [339, 48] on div "合作與價值" at bounding box center [332, 61] width 67 height 29
click at [396, 56] on div "相似網紅" at bounding box center [395, 61] width 35 height 14
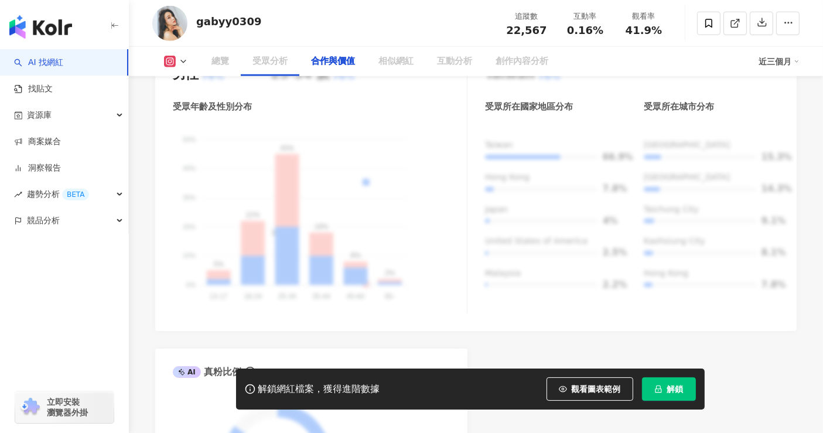
click at [347, 60] on div "合作與價值" at bounding box center [333, 61] width 44 height 14
click at [401, 61] on div "相似網紅" at bounding box center [395, 61] width 35 height 14
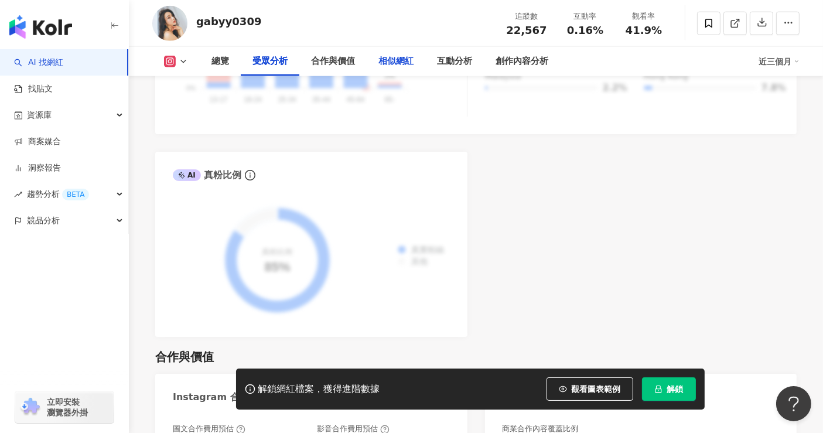
click at [394, 66] on div "相似網紅" at bounding box center [395, 61] width 35 height 14
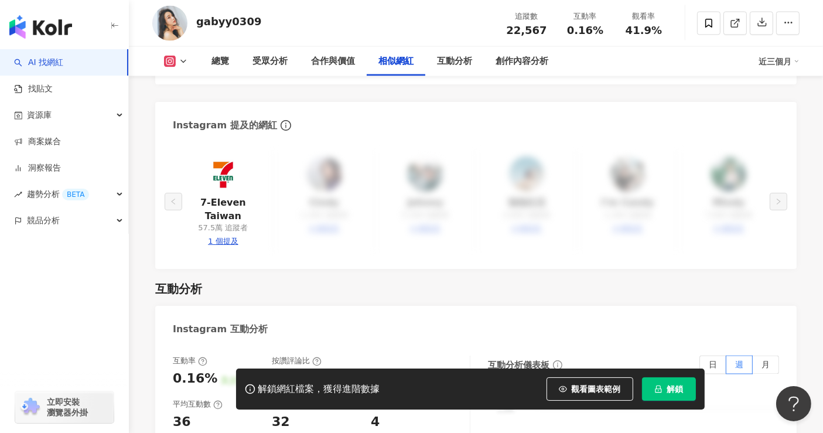
scroll to position [1918, 0]
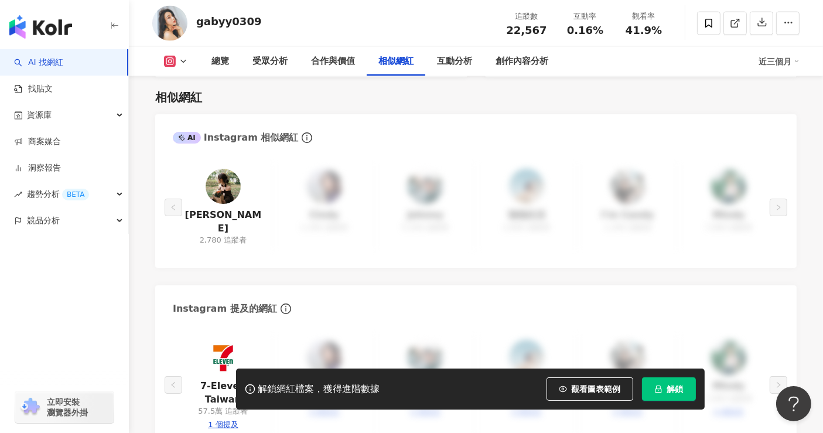
click at [225, 186] on img at bounding box center [223, 186] width 35 height 35
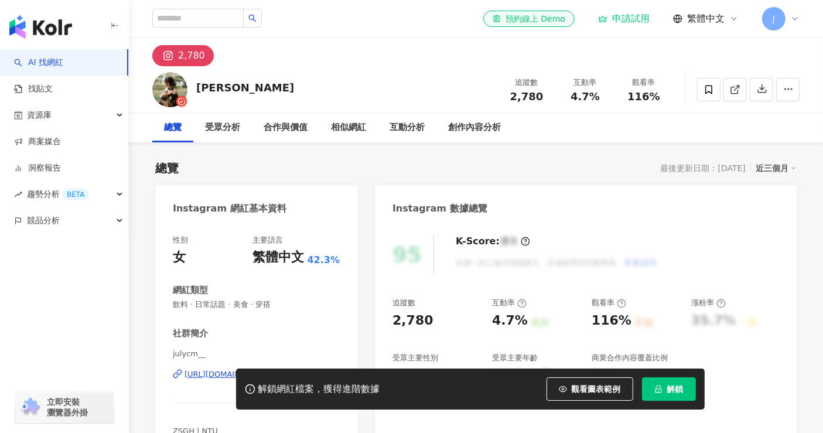
click at [580, 394] on span "觀看圖表範例" at bounding box center [596, 388] width 49 height 9
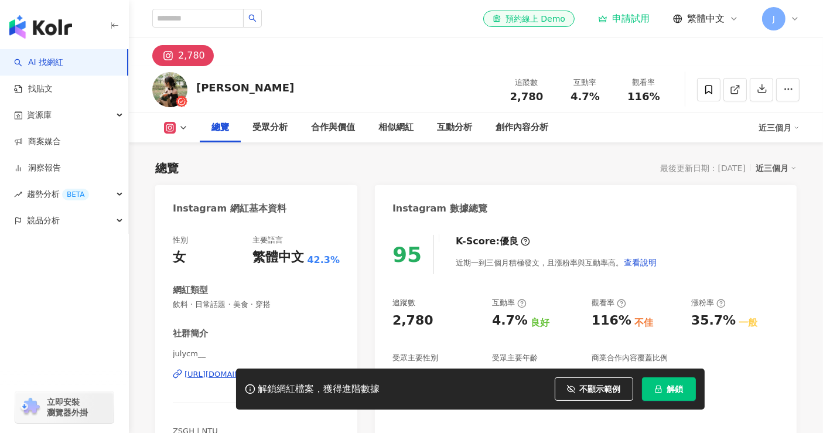
scroll to position [65, 0]
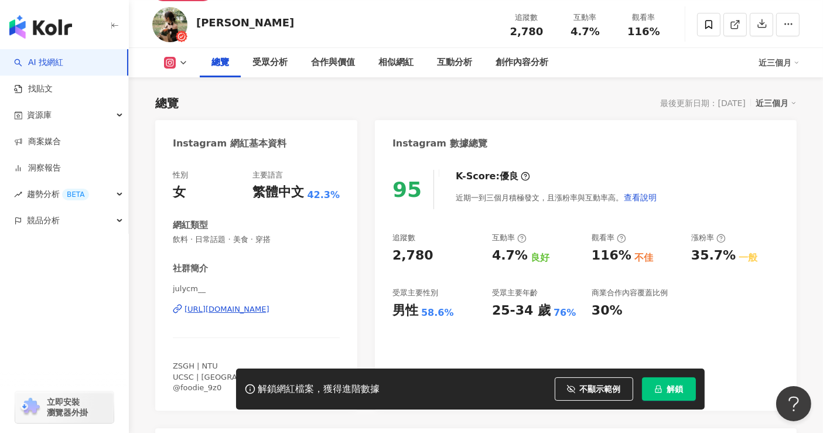
click at [238, 315] on div "julycm__ [URL][DOMAIN_NAME]" at bounding box center [256, 317] width 167 height 69
click at [247, 310] on div "[URL][DOMAIN_NAME]" at bounding box center [226, 309] width 85 height 11
